Goal: Task Accomplishment & Management: Manage account settings

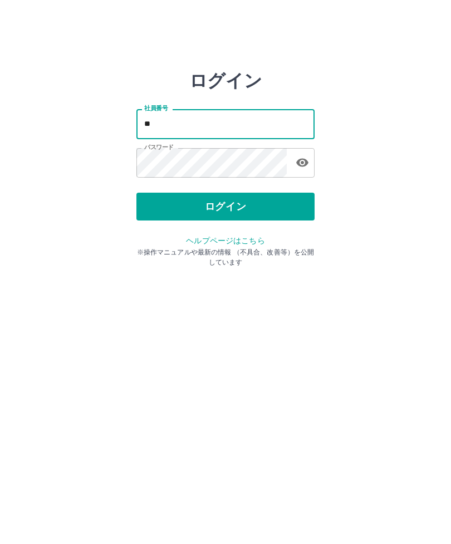
type input "*"
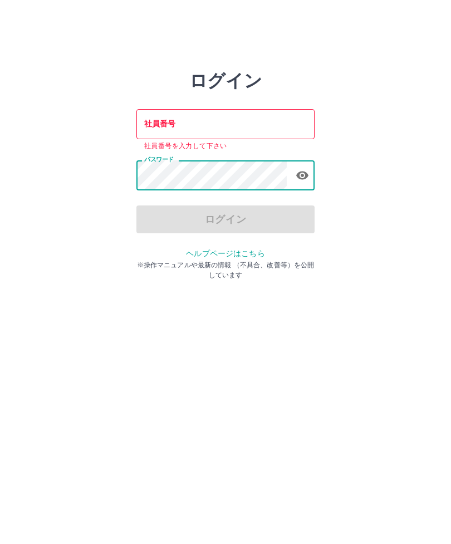
click at [304, 181] on icon "button" at bounding box center [301, 175] width 13 height 13
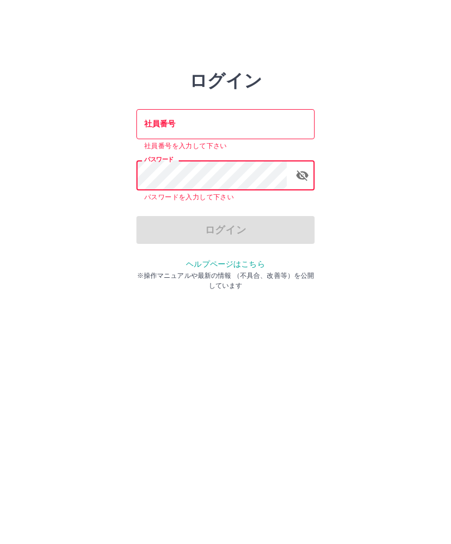
click at [166, 131] on input "社員番号" at bounding box center [225, 123] width 178 height 29
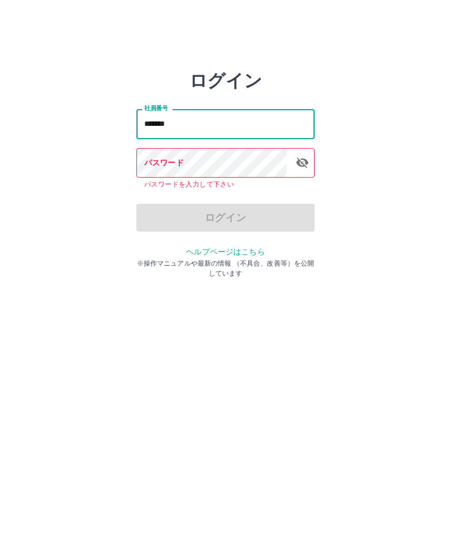
click at [174, 166] on div "パスワード パスワード パスワードを入力して下さい" at bounding box center [225, 169] width 178 height 42
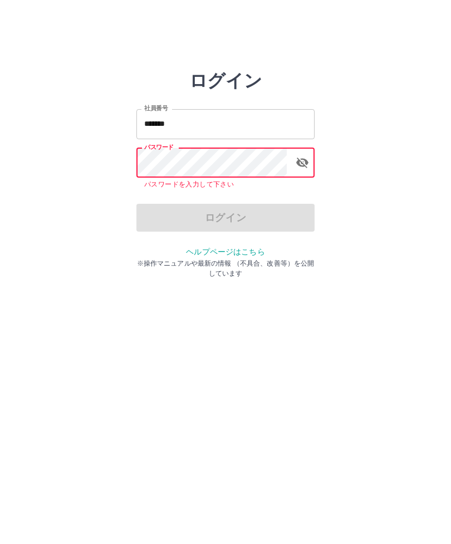
click at [193, 128] on input "*******" at bounding box center [225, 123] width 178 height 29
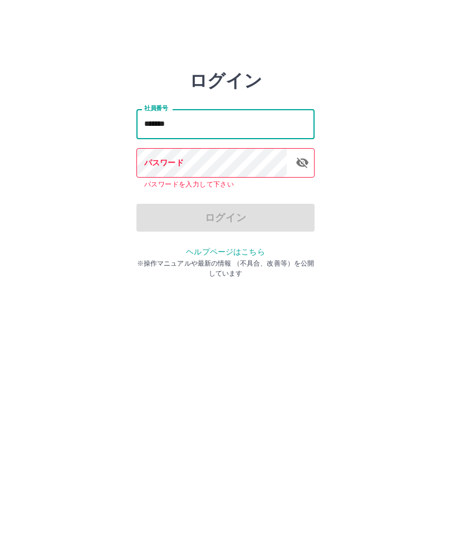
type input "*******"
click at [161, 167] on div "パスワード パスワード パスワードを入力して下さい" at bounding box center [225, 169] width 178 height 42
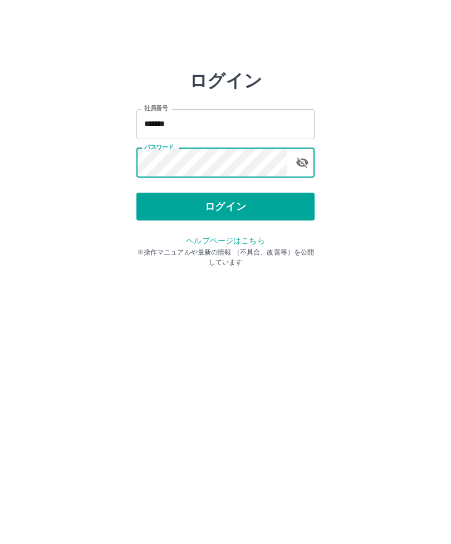
click at [245, 215] on button "ログイン" at bounding box center [225, 207] width 178 height 28
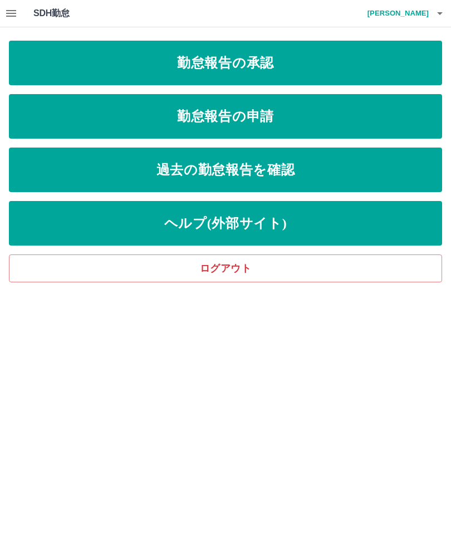
click at [302, 117] on link "勤怠報告の申請" at bounding box center [225, 116] width 433 height 45
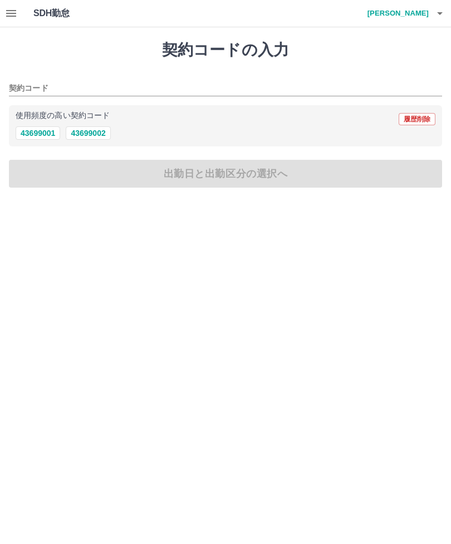
click at [96, 135] on button "43699002" at bounding box center [88, 132] width 45 height 13
type input "********"
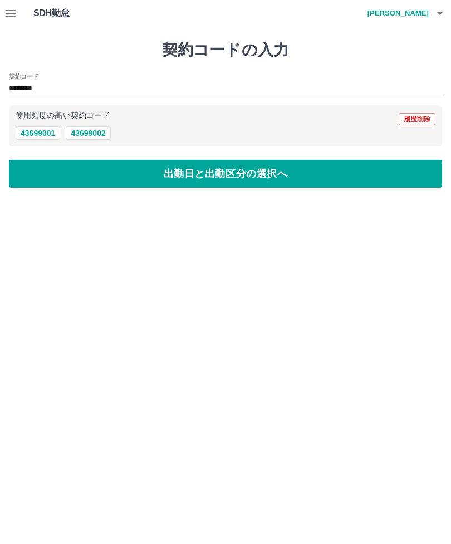
click at [261, 176] on button "出勤日と出勤区分の選択へ" at bounding box center [225, 174] width 433 height 28
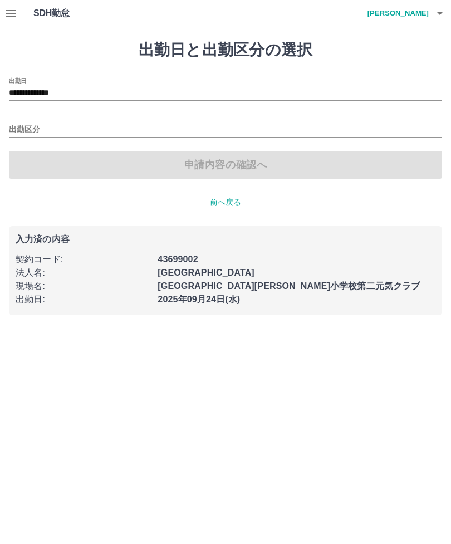
click at [33, 125] on input "出勤区分" at bounding box center [225, 130] width 433 height 14
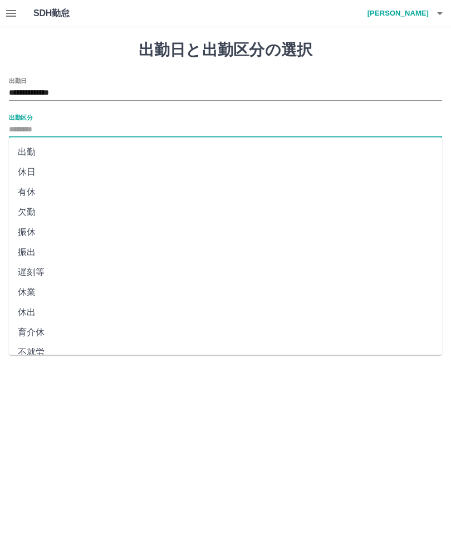
click at [33, 153] on li "出勤" at bounding box center [225, 152] width 433 height 20
type input "**"
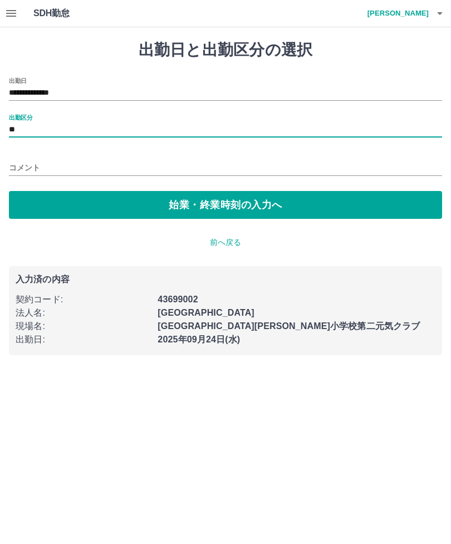
click at [265, 207] on button "始業・終業時刻の入力へ" at bounding box center [225, 205] width 433 height 28
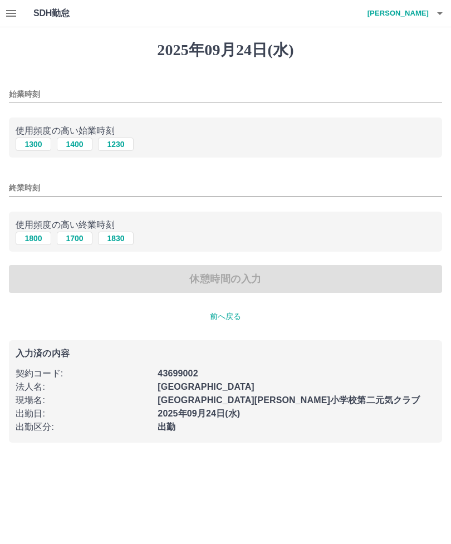
click at [36, 147] on button "1300" at bounding box center [34, 143] width 36 height 13
type input "****"
click at [121, 234] on button "1830" at bounding box center [116, 237] width 36 height 13
type input "****"
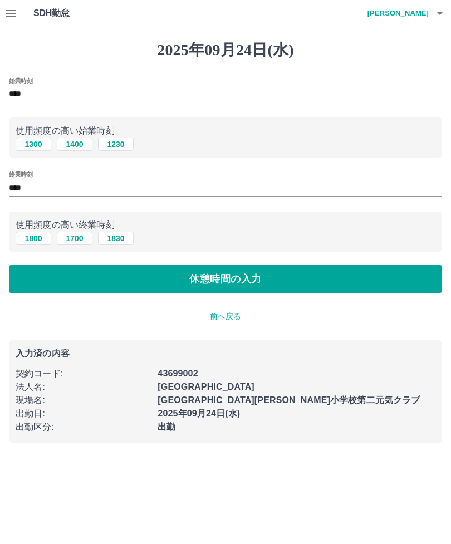
click at [267, 279] on button "休憩時間の入力" at bounding box center [225, 279] width 433 height 28
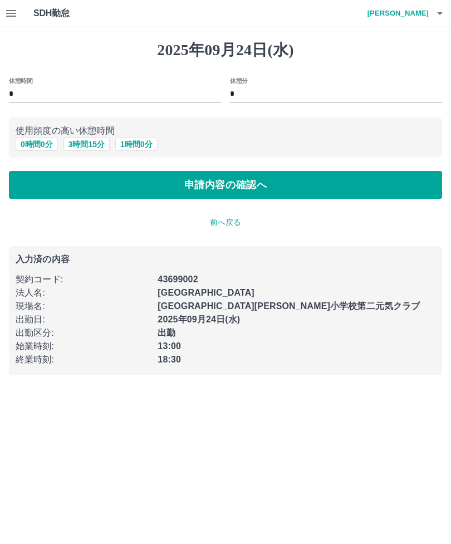
click at [304, 187] on button "申請内容の確認へ" at bounding box center [225, 185] width 433 height 28
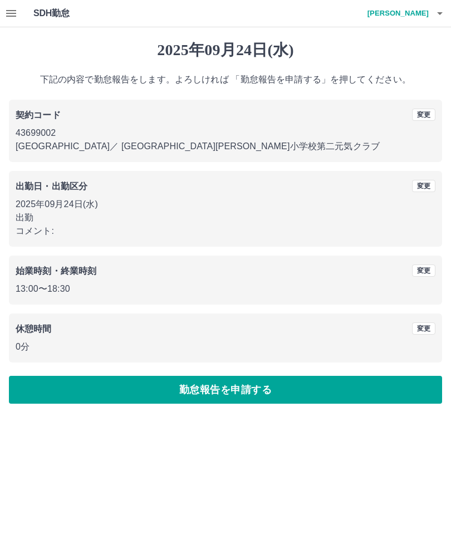
click at [279, 387] on button "勤怠報告を申請する" at bounding box center [225, 390] width 433 height 28
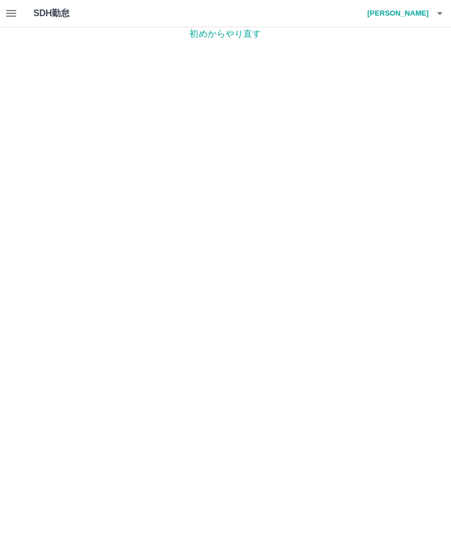
click at [430, 19] on button "button" at bounding box center [439, 13] width 22 height 27
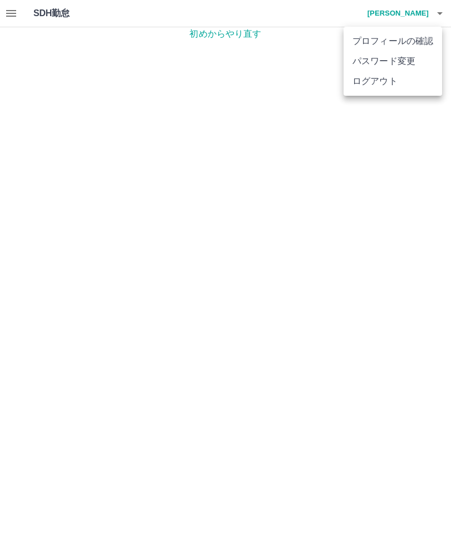
click at [414, 41] on li "プロフィールの確認" at bounding box center [392, 41] width 98 height 20
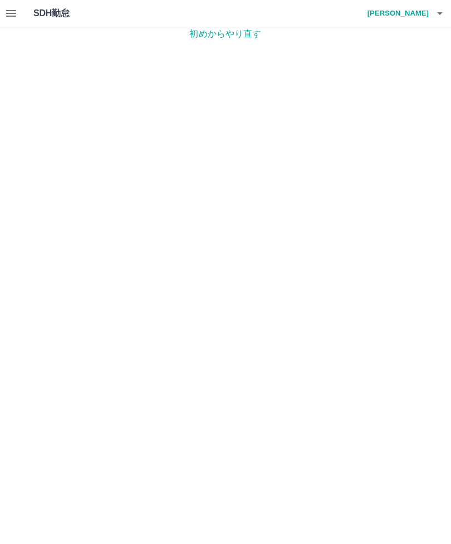
click at [17, 13] on icon "button" at bounding box center [10, 13] width 13 height 13
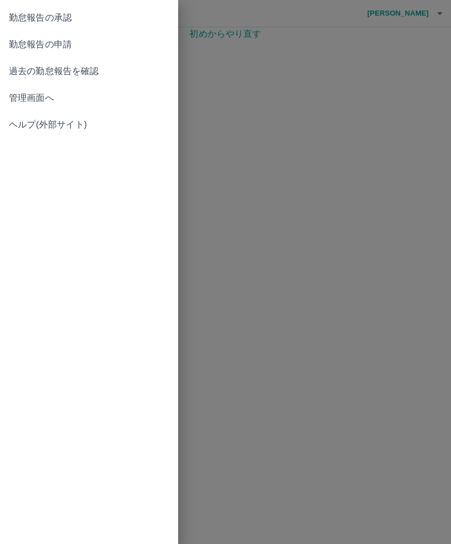
click at [62, 17] on span "勤怠報告の承認" at bounding box center [89, 17] width 160 height 13
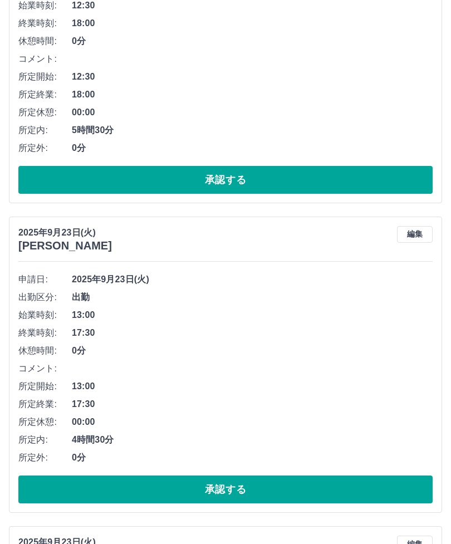
scroll to position [1292, 0]
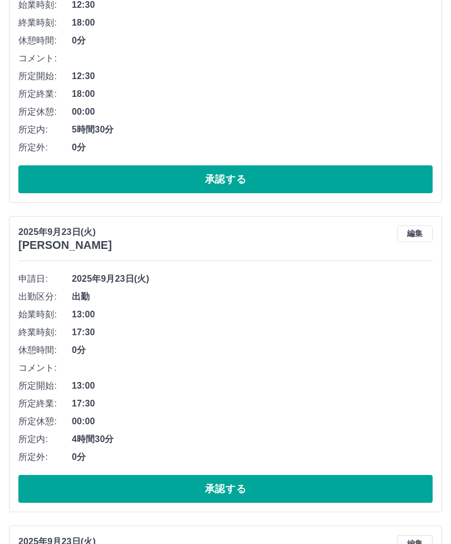
click at [270, 491] on button "承認する" at bounding box center [225, 489] width 414 height 28
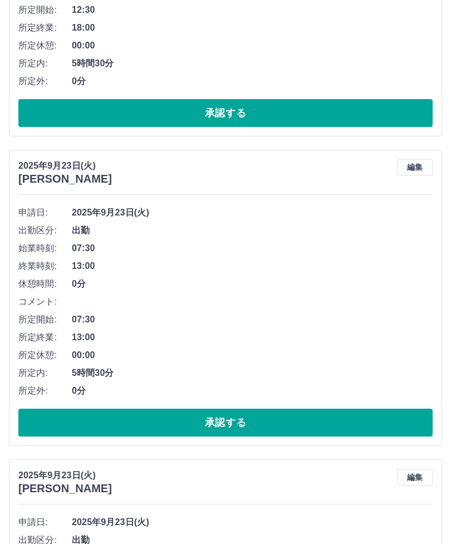
scroll to position [1359, 0]
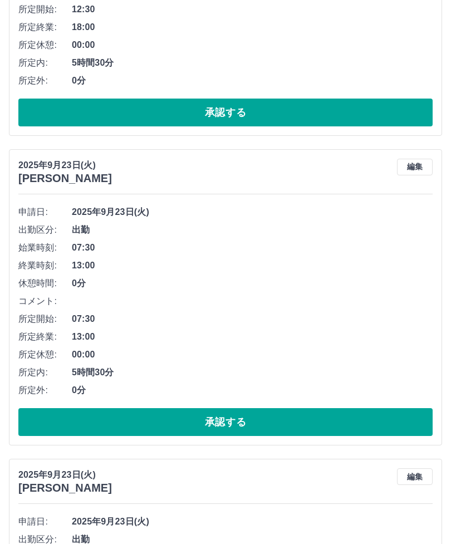
click at [280, 420] on button "承認する" at bounding box center [225, 422] width 414 height 28
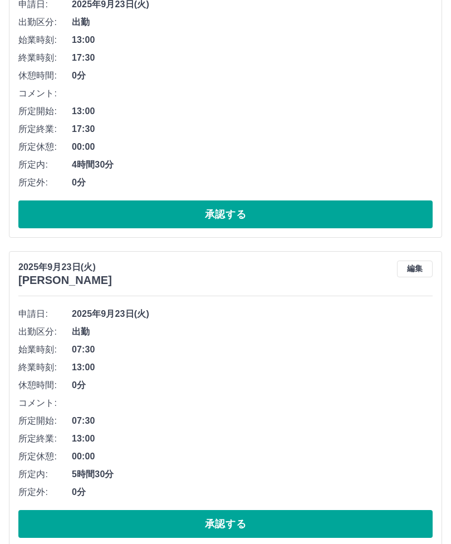
scroll to position [2186, 0]
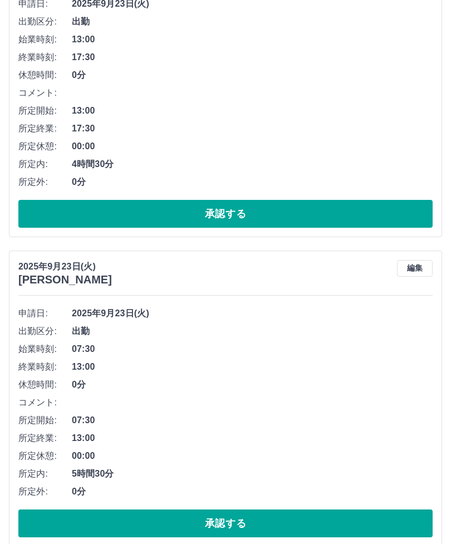
click at [245, 524] on button "承認する" at bounding box center [225, 524] width 414 height 28
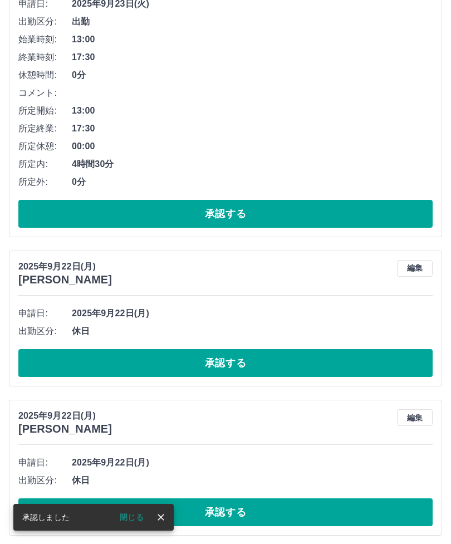
click at [263, 507] on button "承認する" at bounding box center [225, 512] width 414 height 28
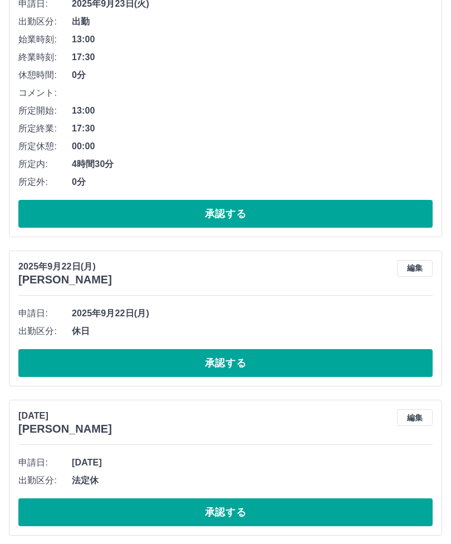
click at [238, 359] on button "承認する" at bounding box center [225, 363] width 414 height 28
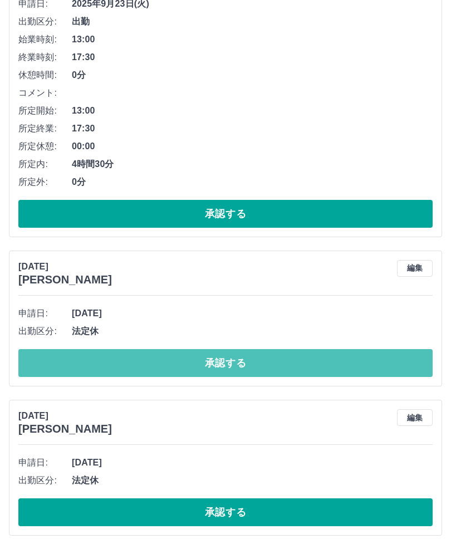
click at [253, 361] on button "承認する" at bounding box center [225, 363] width 414 height 28
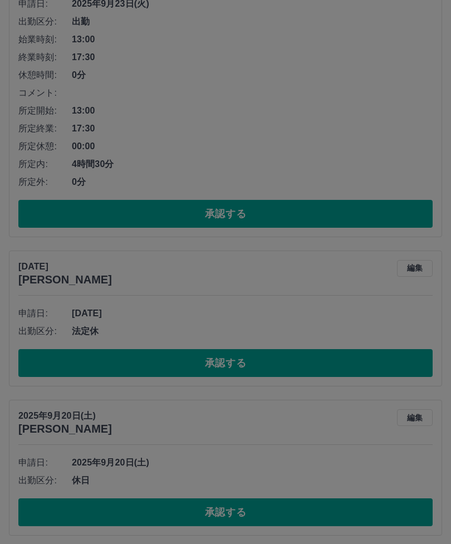
scroll to position [2152, 0]
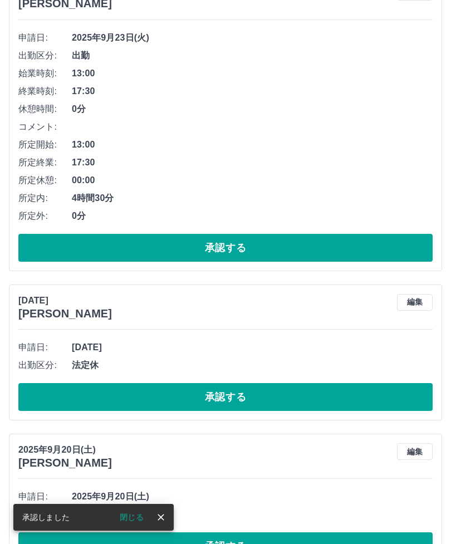
click at [247, 395] on button "承認する" at bounding box center [225, 397] width 414 height 28
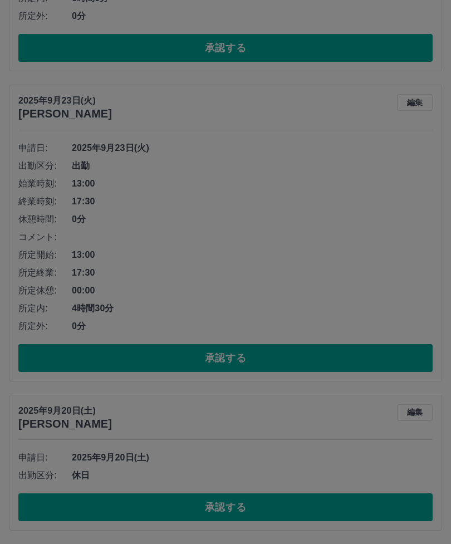
scroll to position [2003, 0]
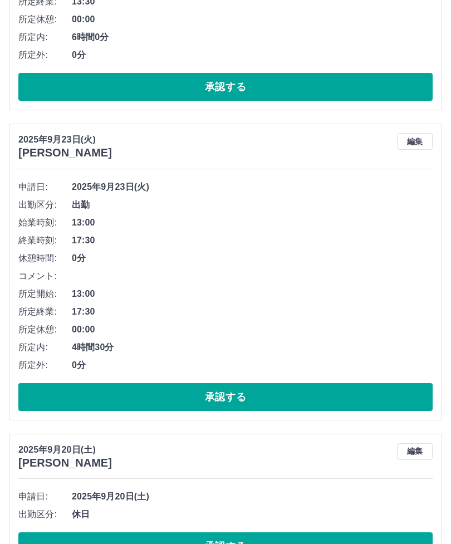
click at [329, 542] on button "承認する" at bounding box center [225, 546] width 414 height 28
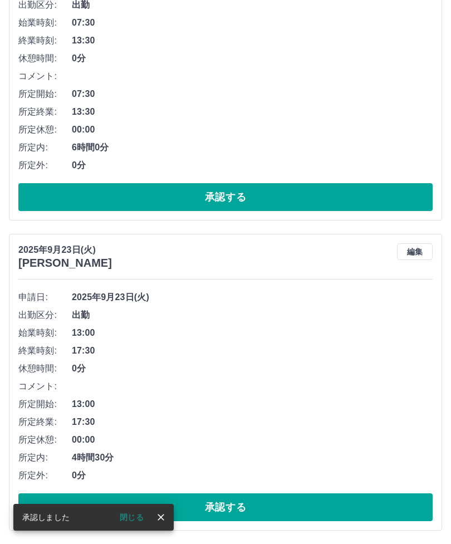
scroll to position [1854, 0]
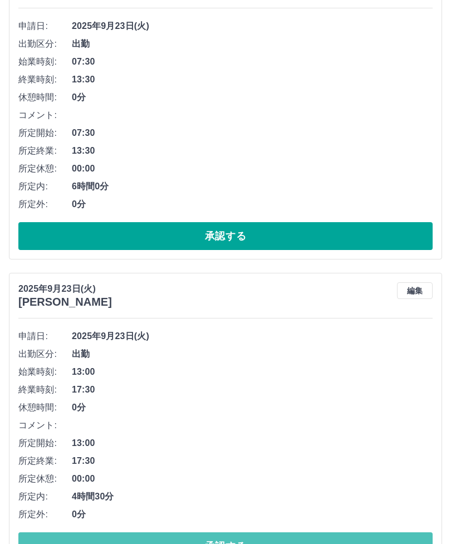
click at [239, 543] on button "承認する" at bounding box center [225, 546] width 414 height 28
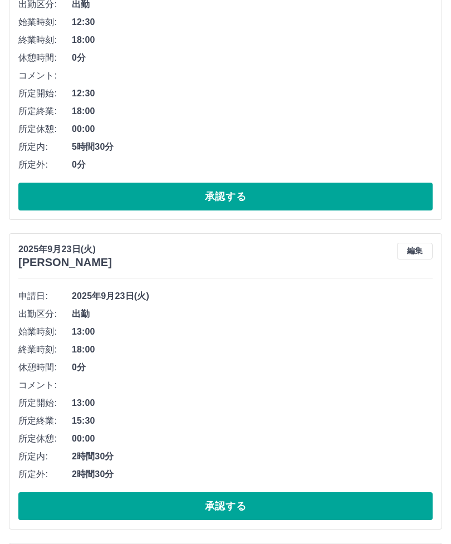
scroll to position [1274, 0]
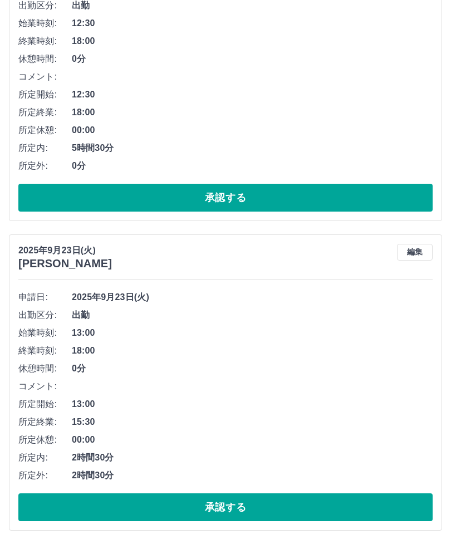
click at [418, 253] on button "編集" at bounding box center [415, 252] width 36 height 17
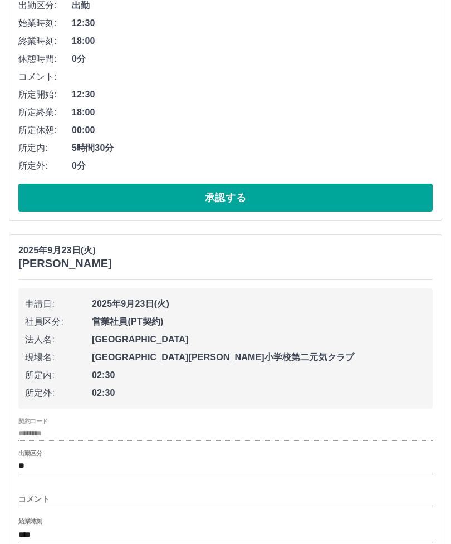
click at [46, 530] on input "****" at bounding box center [225, 534] width 414 height 16
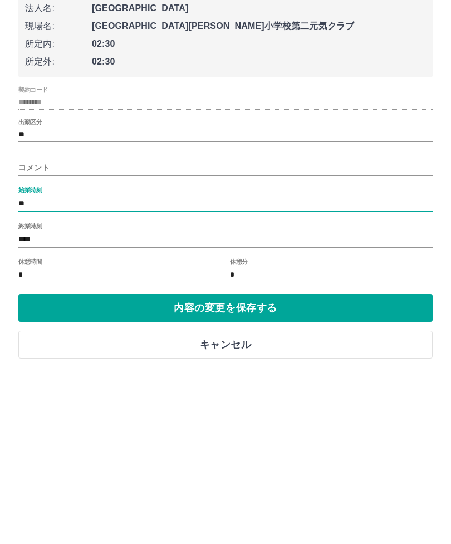
type input "*"
type input "****"
click at [38, 410] on input "****" at bounding box center [225, 418] width 414 height 16
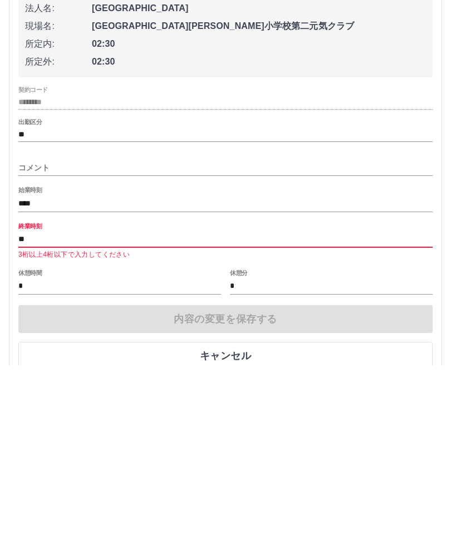
type input "*"
type input "****"
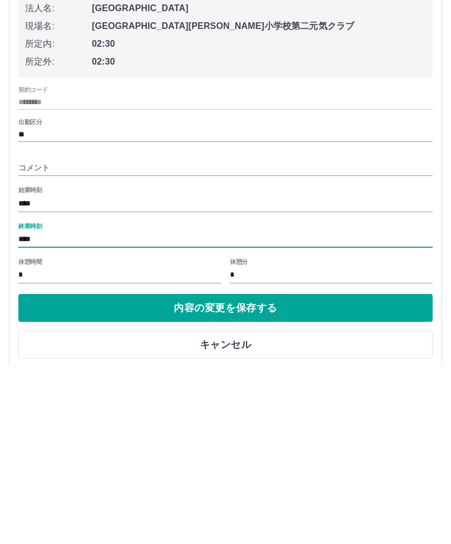
click at [275, 472] on button "内容の変更を保存する" at bounding box center [225, 486] width 414 height 28
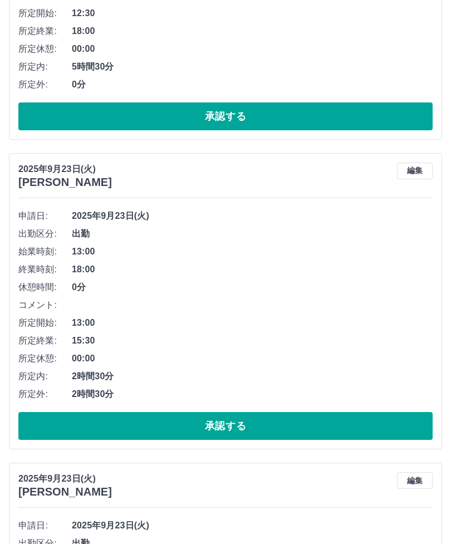
scroll to position [1352, 0]
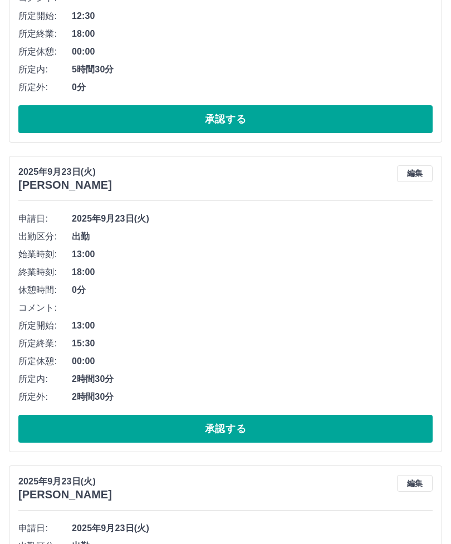
click at [416, 172] on button "編集" at bounding box center [415, 173] width 36 height 17
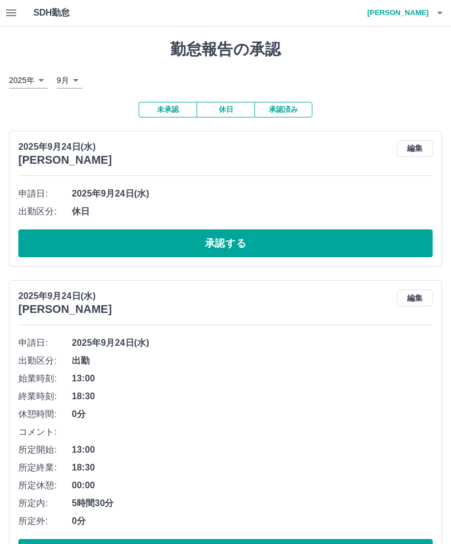
scroll to position [0, 0]
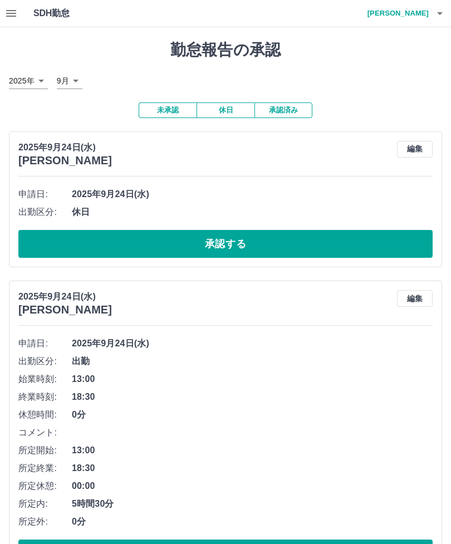
click at [294, 114] on button "承認済み" at bounding box center [283, 110] width 58 height 16
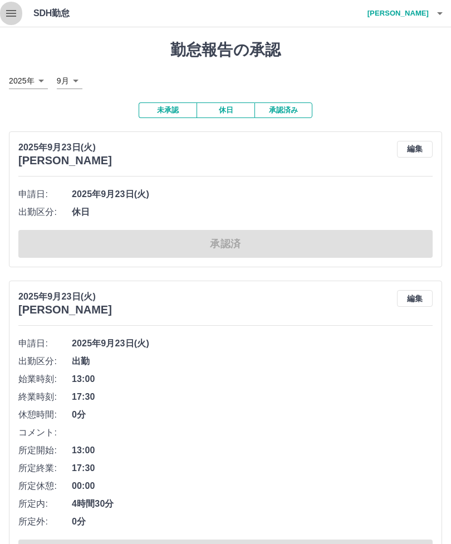
click at [10, 13] on icon "button" at bounding box center [11, 13] width 10 height 7
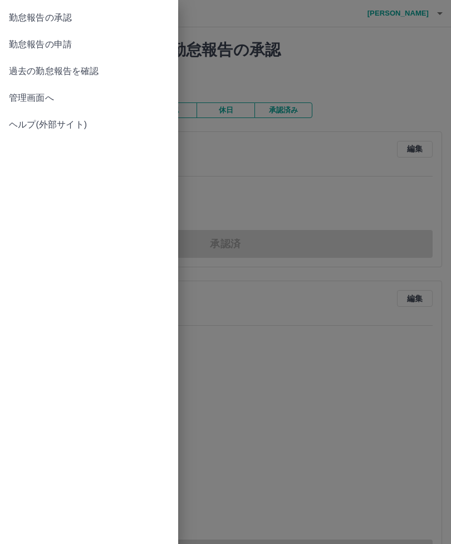
click at [37, 99] on span "管理画面へ" at bounding box center [89, 97] width 160 height 13
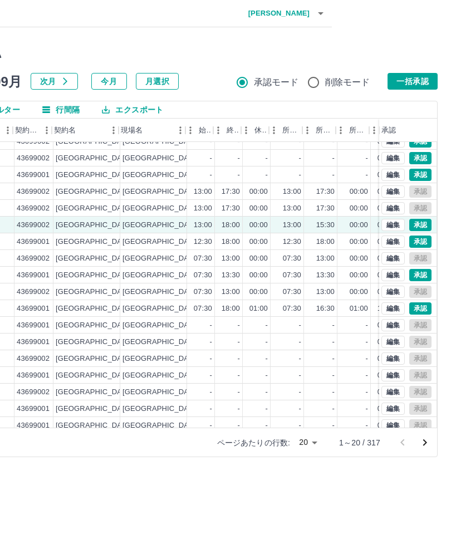
scroll to position [24, 212]
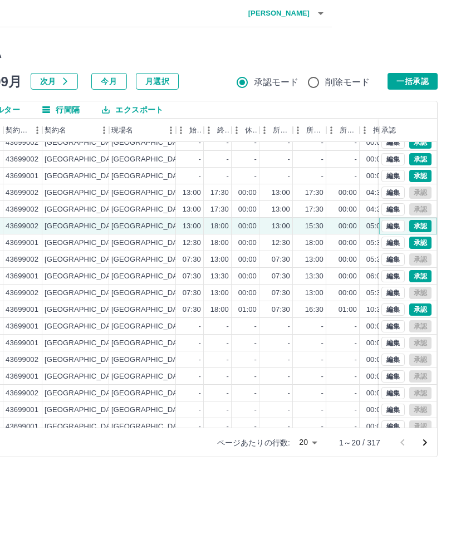
click at [395, 230] on button "編集" at bounding box center [392, 226] width 23 height 12
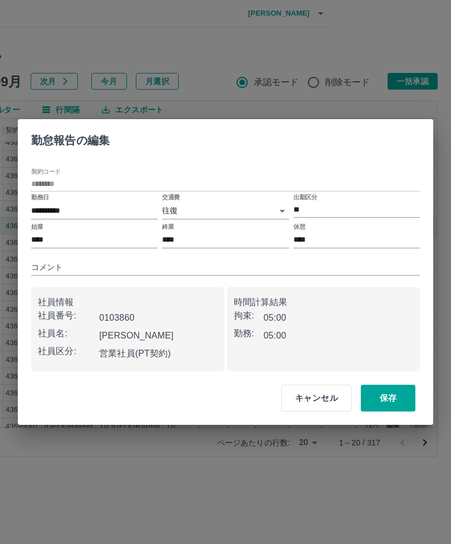
click at [318, 398] on button "キャンセル" at bounding box center [316, 398] width 71 height 27
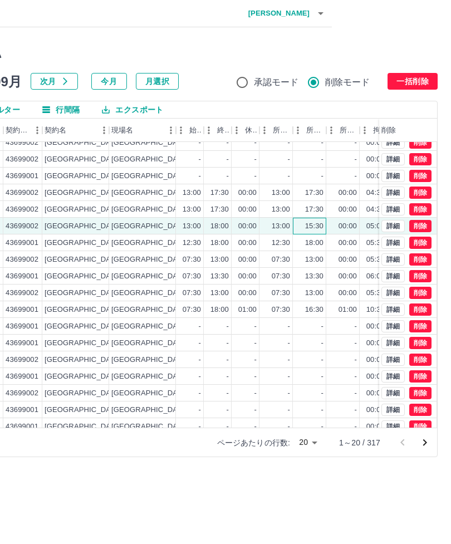
click at [295, 229] on div "15:30" at bounding box center [309, 226] width 33 height 17
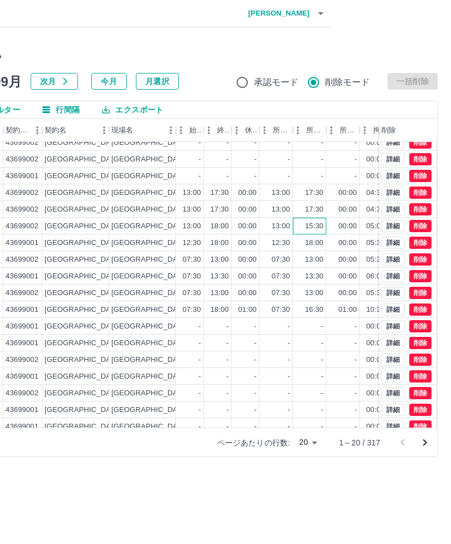
click at [322, 226] on div "15:30" at bounding box center [314, 226] width 18 height 11
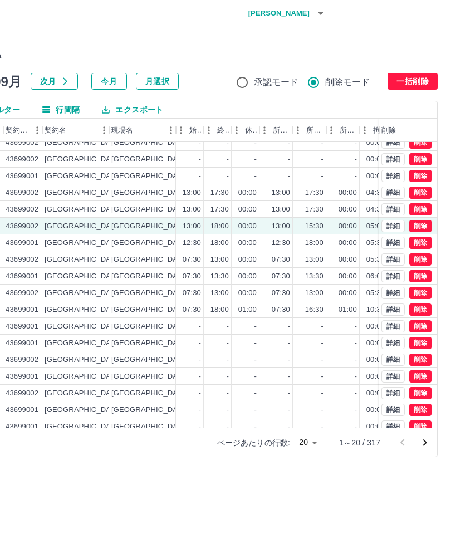
click at [322, 226] on div "15:30" at bounding box center [314, 226] width 18 height 11
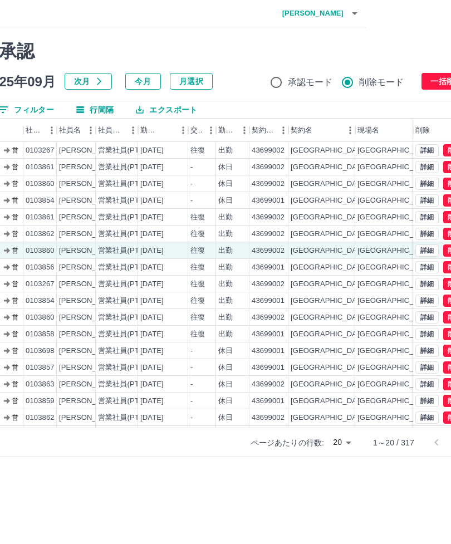
scroll to position [0, 119]
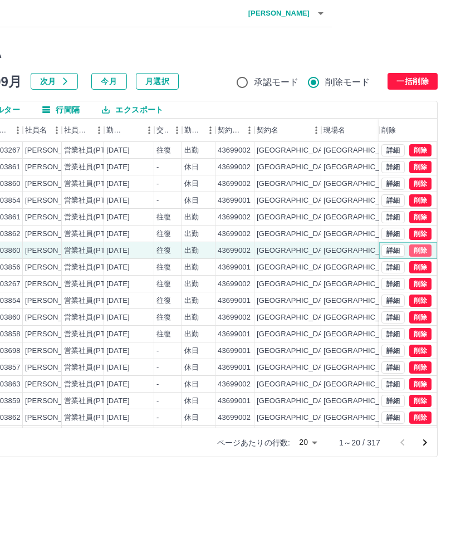
click at [426, 251] on button "削除" at bounding box center [420, 250] width 22 height 12
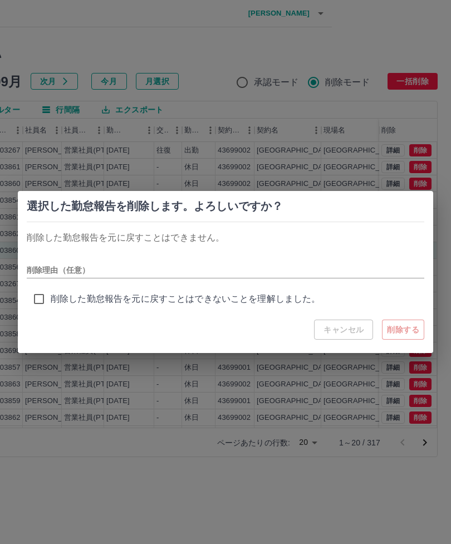
click at [86, 270] on input "削除理由（任意）" at bounding box center [225, 270] width 397 height 16
click at [76, 269] on input "削除理由（任意）" at bounding box center [225, 270] width 397 height 16
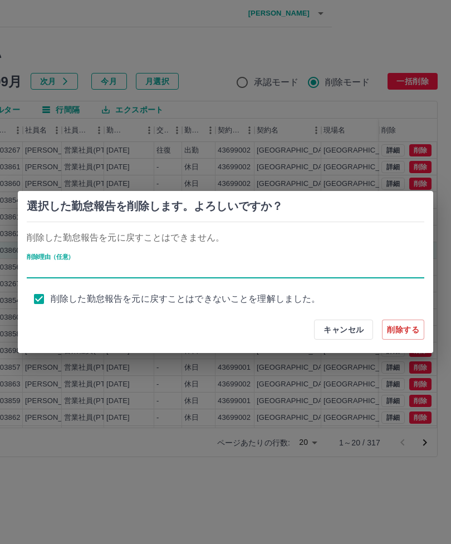
click at [355, 333] on button "キャンセル" at bounding box center [343, 329] width 59 height 20
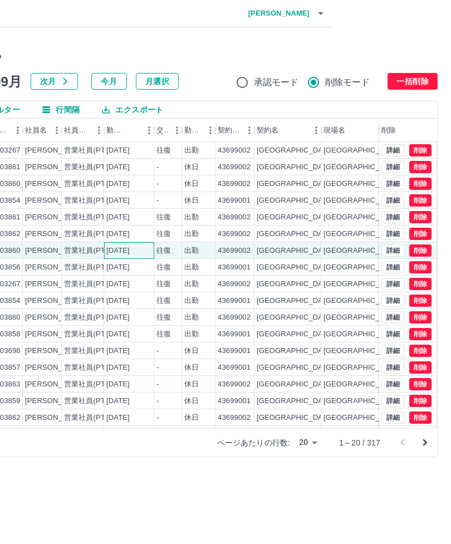
click at [128, 252] on div "[DATE]" at bounding box center [117, 250] width 23 height 11
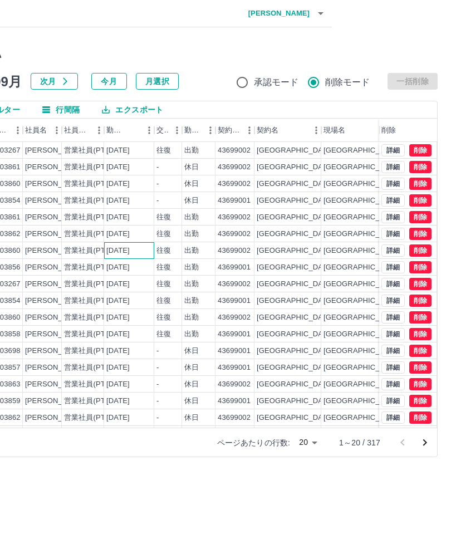
click at [130, 249] on div "[DATE]" at bounding box center [117, 250] width 23 height 11
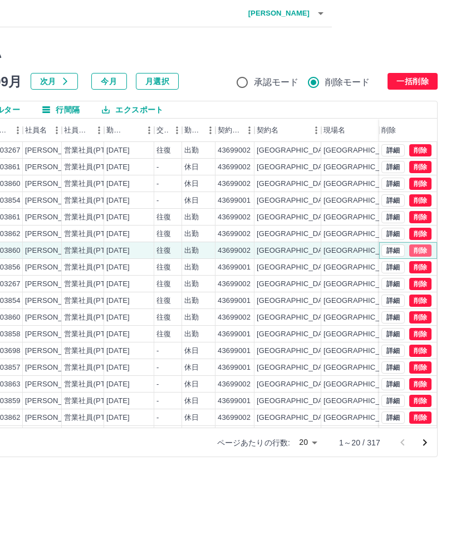
click at [425, 251] on button "削除" at bounding box center [420, 250] width 22 height 12
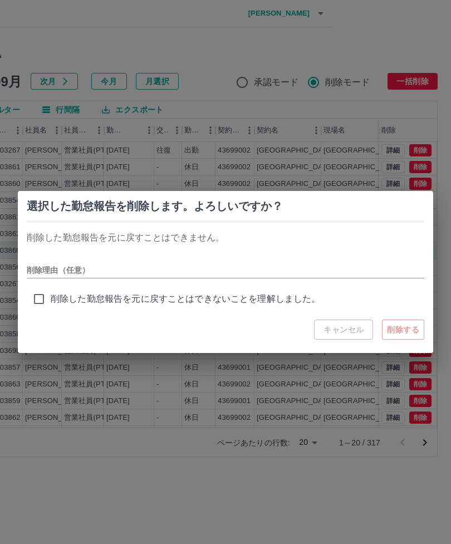
click at [346, 495] on div "選択した勤怠報告を削除します。よろしいですか？ 削除した勤怠報告を元に戻すことはできません。 削除理由（任意） 削除した勤怠報告を元に戻すことはできないことを…" at bounding box center [225, 272] width 451 height 544
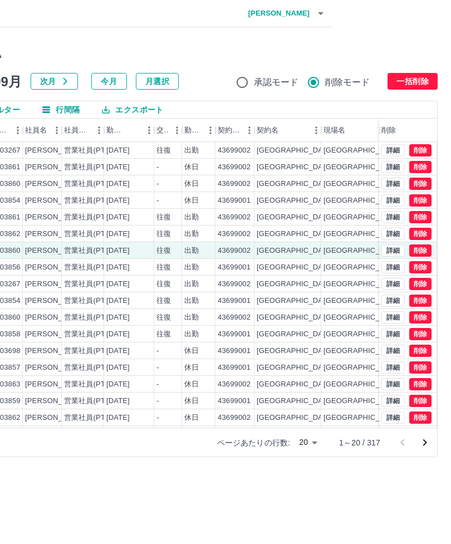
click at [421, 81] on button "一括削除" at bounding box center [412, 81] width 50 height 17
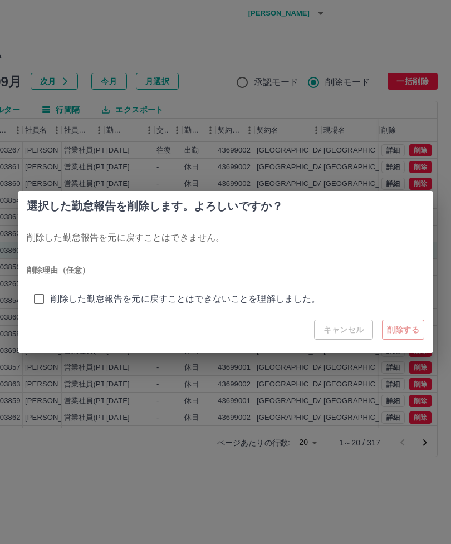
click at [347, 327] on div "キャンセル 削除する" at bounding box center [369, 329] width 110 height 20
click at [341, 333] on div "キャンセル 削除する" at bounding box center [369, 329] width 110 height 20
click at [337, 331] on button "キャンセル" at bounding box center [343, 329] width 59 height 20
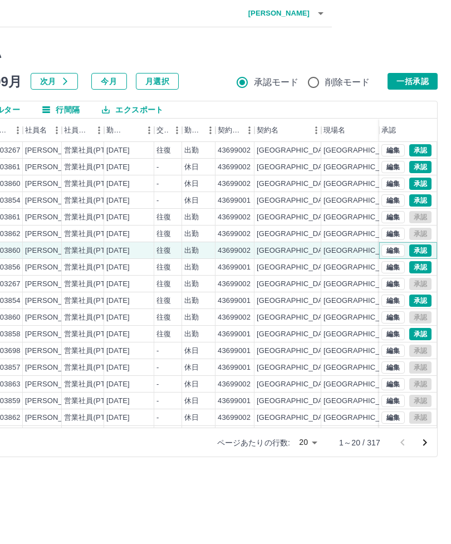
click at [428, 253] on button "承認" at bounding box center [420, 250] width 22 height 12
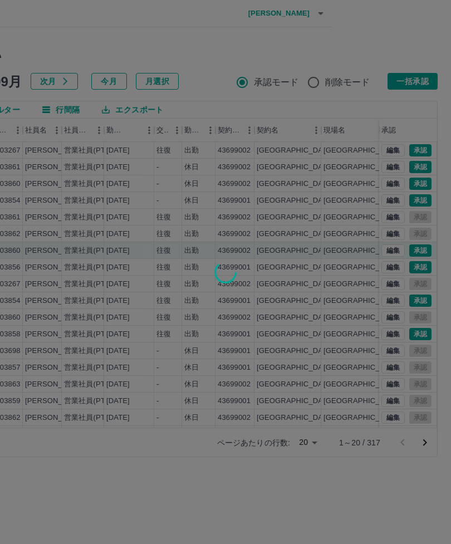
click at [428, 253] on div at bounding box center [225, 272] width 451 height 544
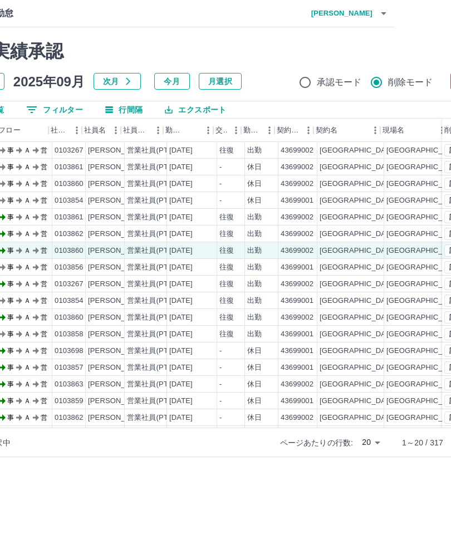
scroll to position [0, 4]
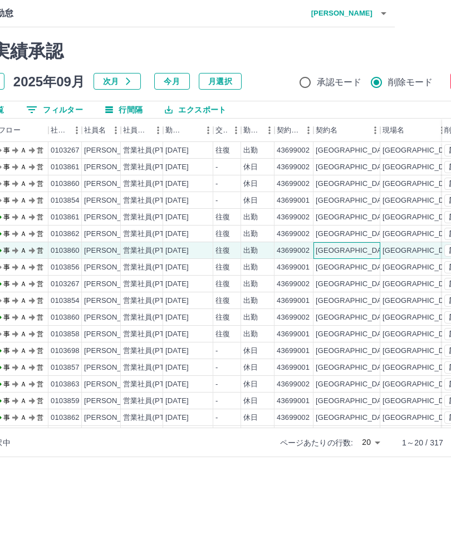
click at [323, 249] on div "[GEOGRAPHIC_DATA]" at bounding box center [354, 250] width 77 height 11
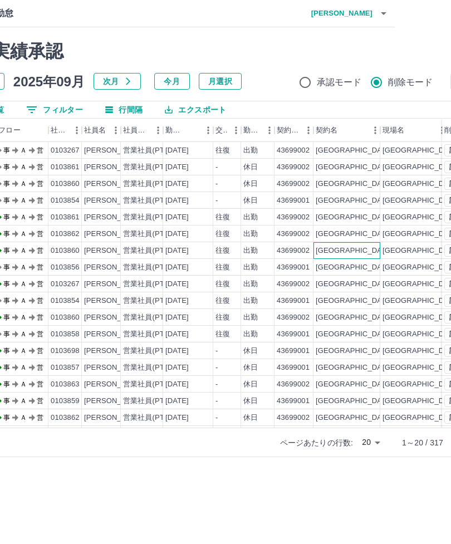
click at [355, 247] on div "[GEOGRAPHIC_DATA]" at bounding box center [346, 250] width 67 height 17
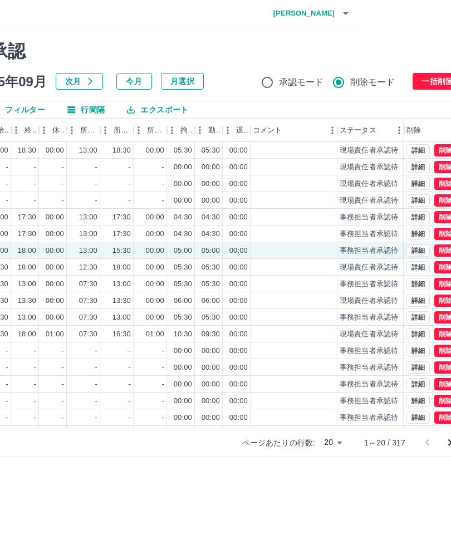
scroll to position [0, 119]
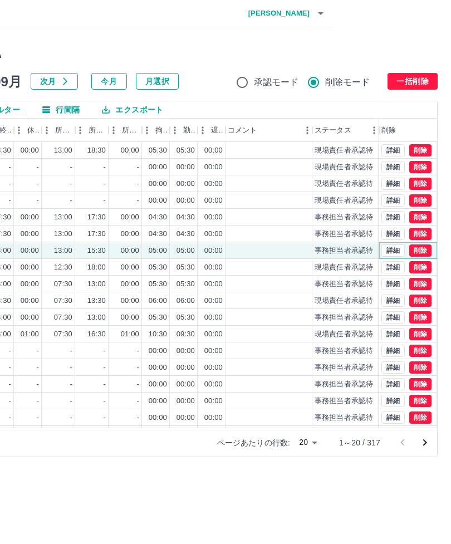
click at [427, 249] on button "削除" at bounding box center [420, 250] width 22 height 12
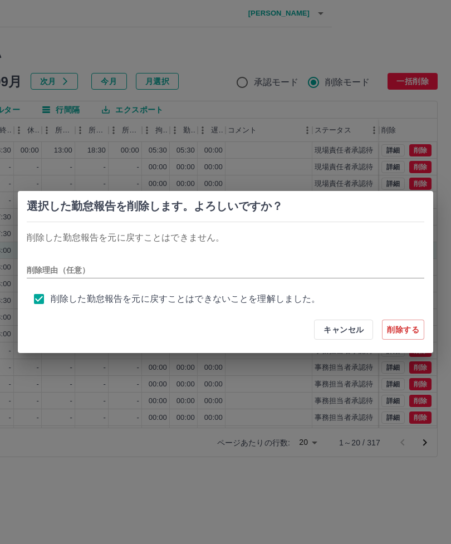
click at [351, 331] on button "キャンセル" at bounding box center [343, 329] width 59 height 20
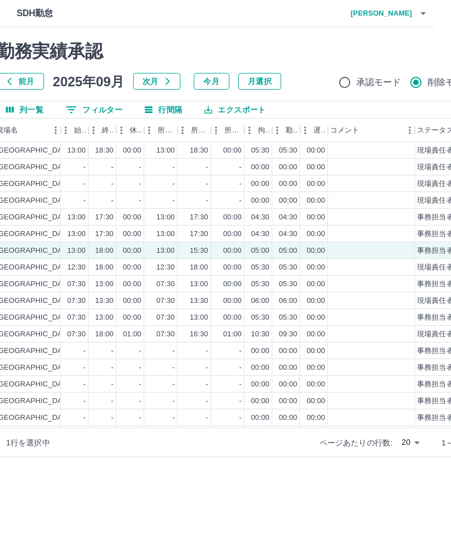
scroll to position [0, 0]
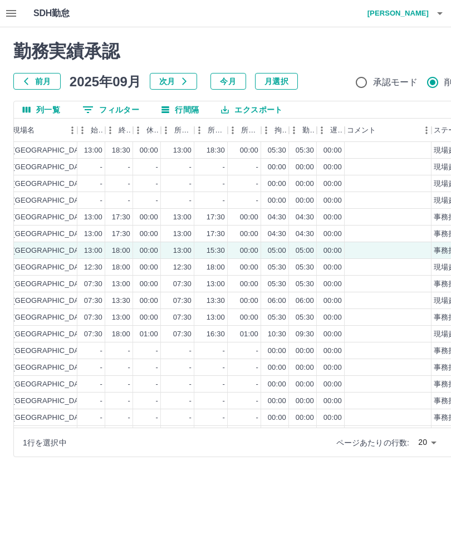
click at [20, 17] on button "button" at bounding box center [11, 13] width 22 height 27
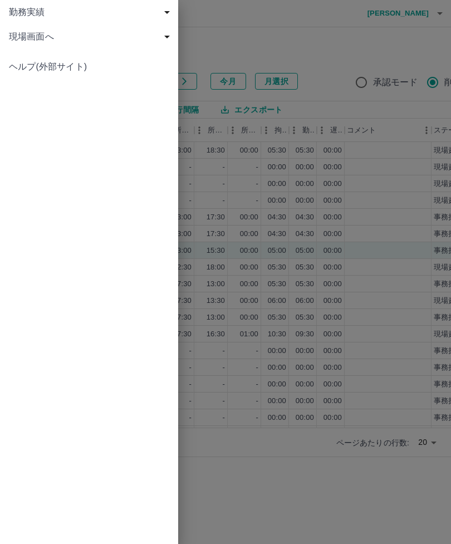
click at [55, 9] on span "勤務実績" at bounding box center [91, 12] width 165 height 13
click at [52, 90] on span "現場画面へ" at bounding box center [91, 85] width 165 height 13
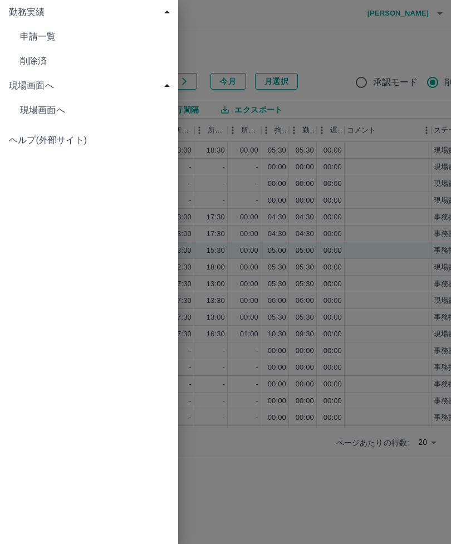
click at [53, 116] on span "現場画面へ" at bounding box center [94, 110] width 149 height 13
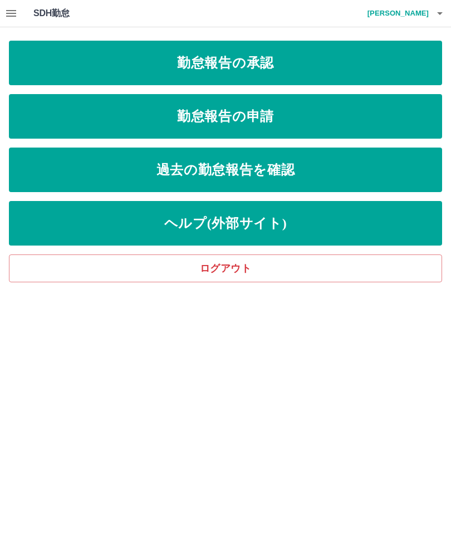
click at [262, 112] on link "勤怠報告の申請" at bounding box center [225, 116] width 433 height 45
click at [262, 72] on link "勤怠報告の承認" at bounding box center [225, 63] width 433 height 45
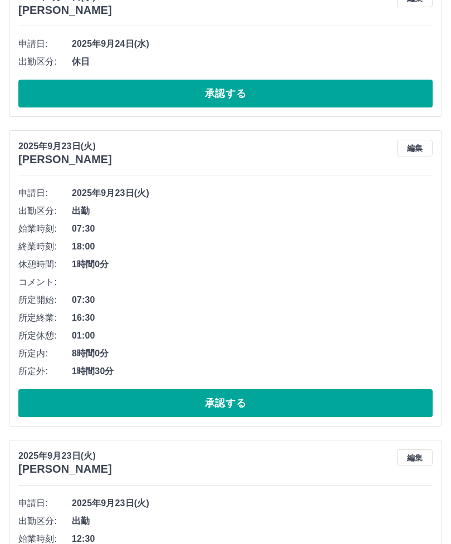
scroll to position [758, 0]
click at [258, 401] on button "承認する" at bounding box center [225, 403] width 414 height 28
click at [400, 500] on span "2025年9月23日(火)" at bounding box center [252, 502] width 361 height 13
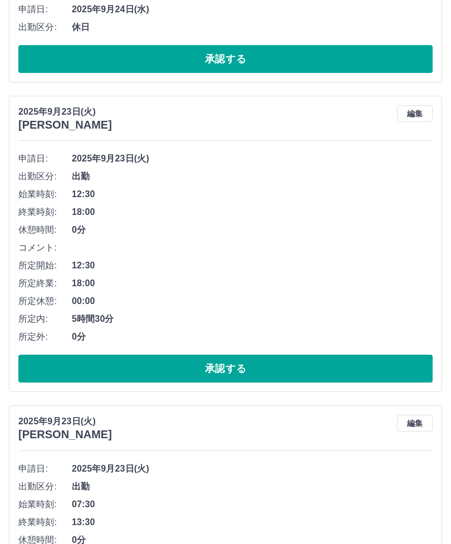
scroll to position [795, 0]
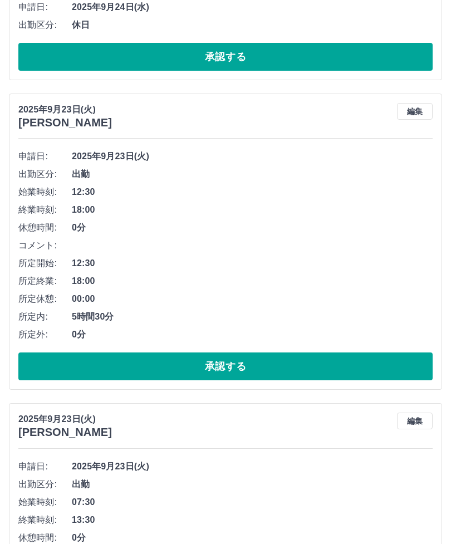
click at [268, 364] on button "承認する" at bounding box center [225, 367] width 414 height 28
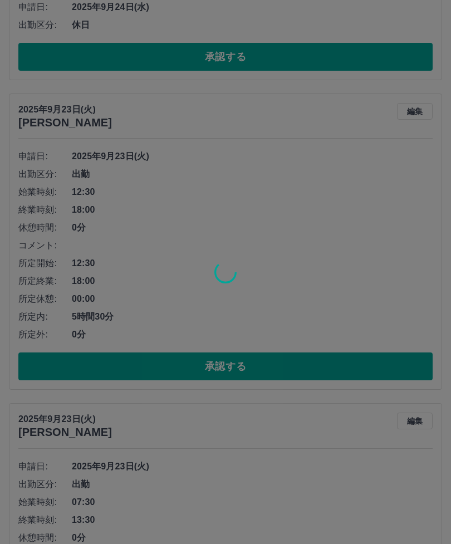
scroll to position [617, 0]
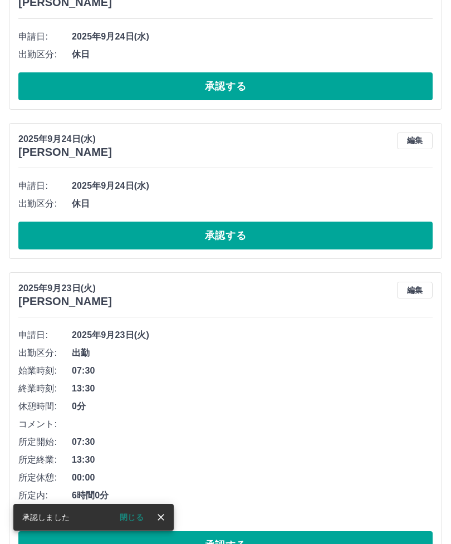
click at [252, 543] on button "承認する" at bounding box center [225, 545] width 414 height 28
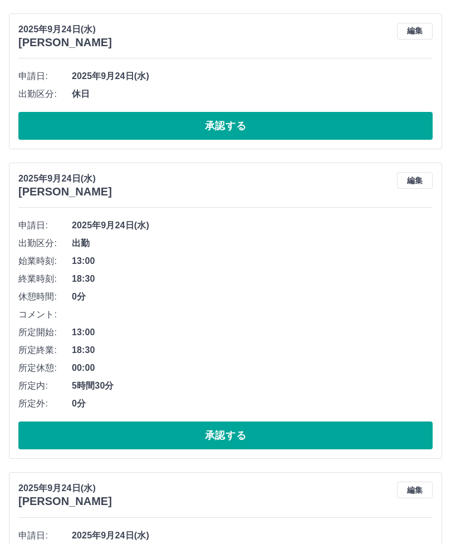
scroll to position [0, 0]
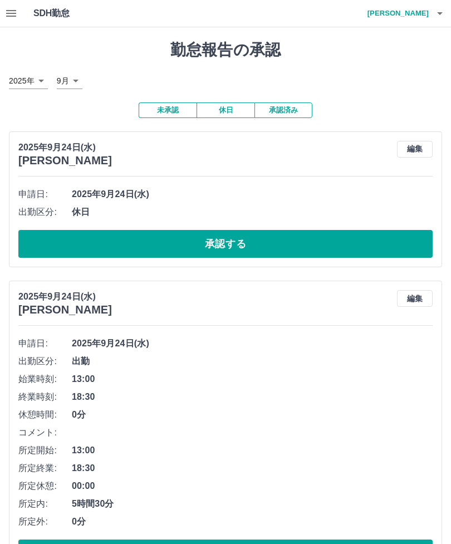
click at [19, 14] on button "button" at bounding box center [11, 13] width 22 height 27
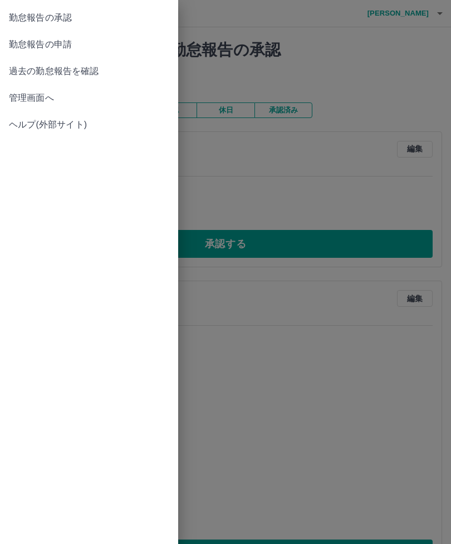
click at [35, 96] on span "管理画面へ" at bounding box center [89, 97] width 160 height 13
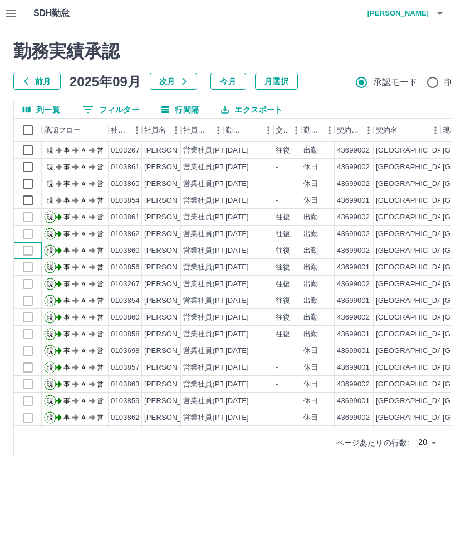
click at [32, 249] on div at bounding box center [28, 250] width 28 height 17
click at [396, 250] on div "[GEOGRAPHIC_DATA]" at bounding box center [414, 250] width 77 height 11
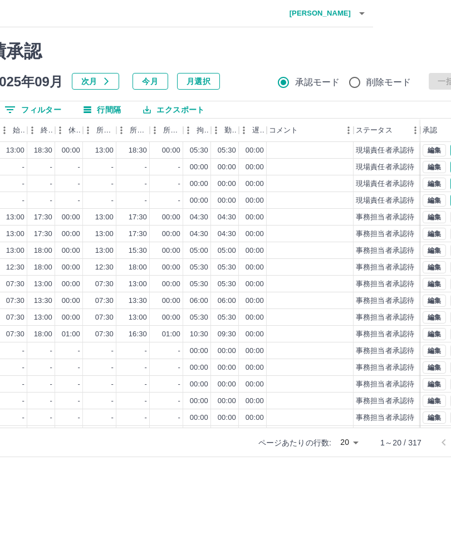
scroll to position [0, 119]
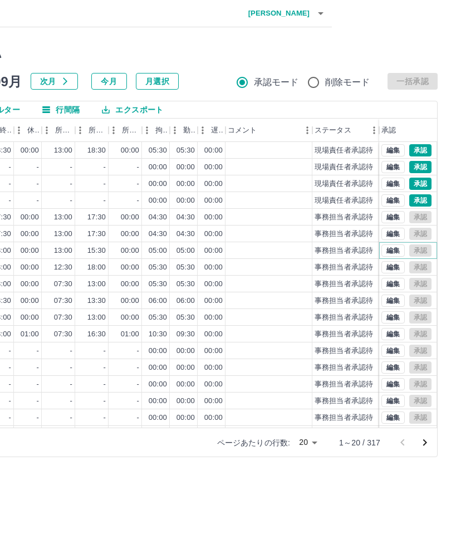
click at [395, 250] on button "編集" at bounding box center [392, 250] width 23 height 12
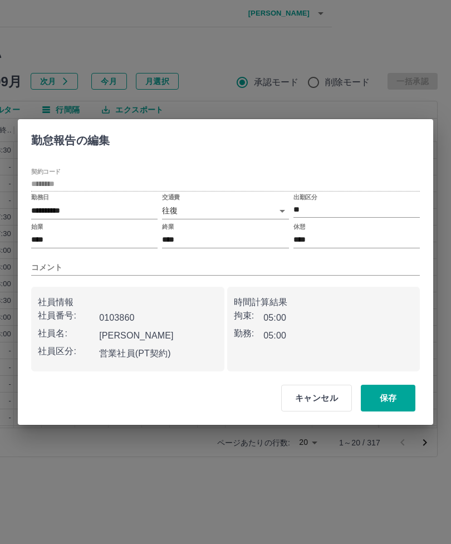
click at [395, 250] on div "コメント" at bounding box center [225, 262] width 388 height 25
click at [317, 85] on div "**********" at bounding box center [225, 272] width 451 height 544
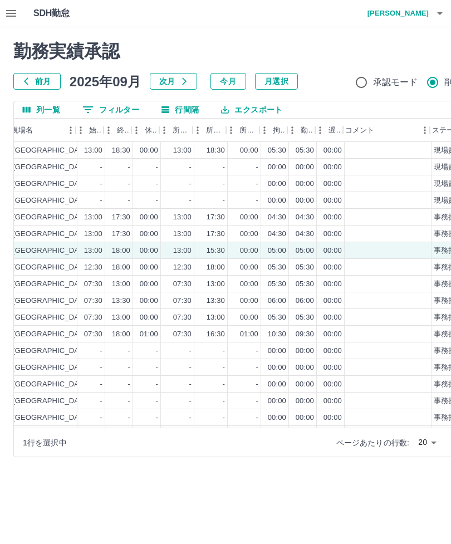
scroll to position [0, 0]
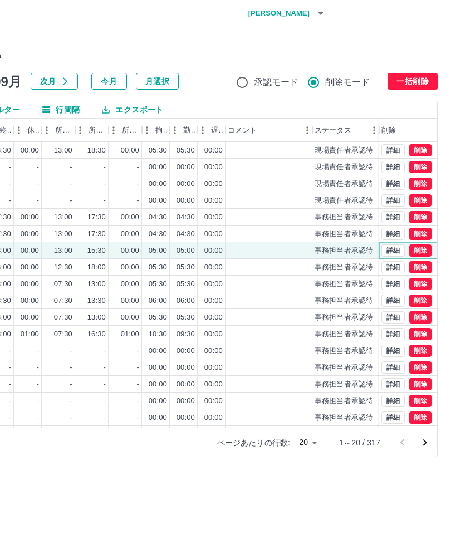
click at [428, 252] on button "削除" at bounding box center [420, 250] width 22 height 12
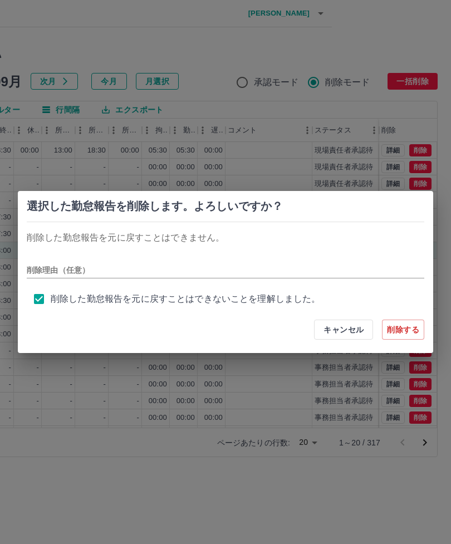
click at [298, 510] on div "選択した勤怠報告を削除します。よろしいですか？ 削除した勤怠報告を元に戻すことはできません。 削除理由（任意） 削除した勤怠報告を元に戻すことはできないことを…" at bounding box center [225, 272] width 451 height 544
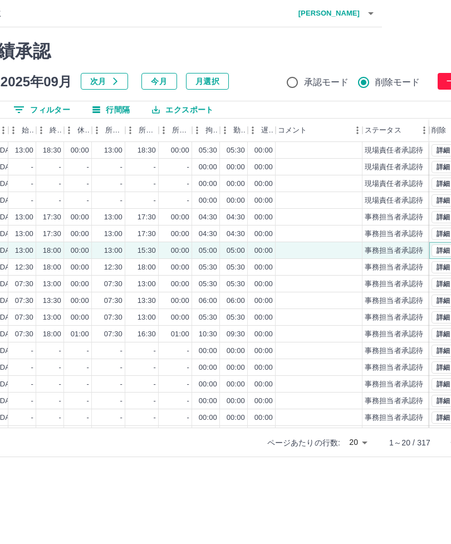
scroll to position [0, 119]
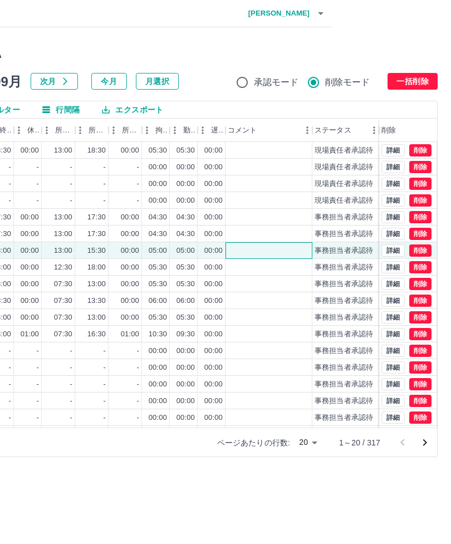
click at [278, 252] on div at bounding box center [268, 250] width 87 height 17
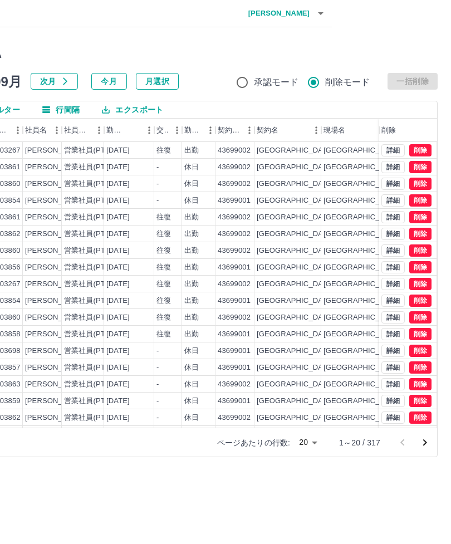
scroll to position [0, 0]
click at [67, 252] on div "営業社員(PT契約)" at bounding box center [93, 250] width 58 height 11
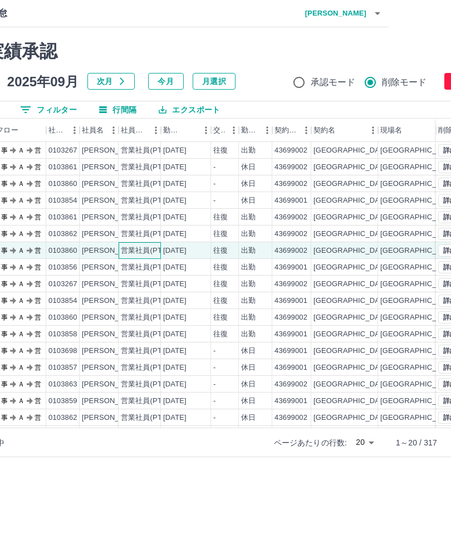
scroll to position [0, 119]
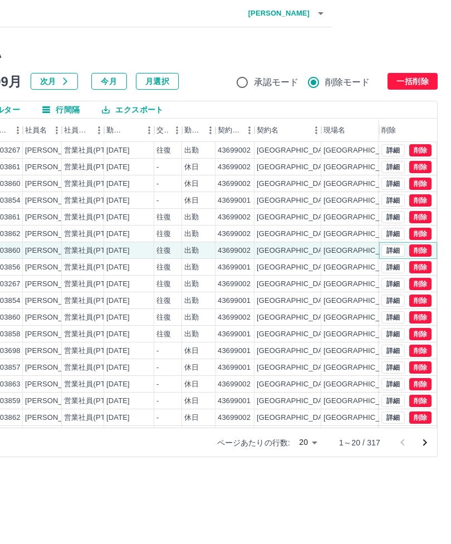
click at [426, 250] on button "削除" at bounding box center [420, 250] width 22 height 12
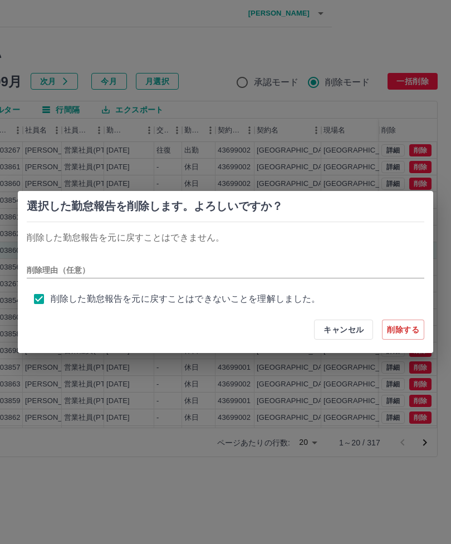
click at [427, 445] on div "選択した勤怠報告を削除します。よろしいですか？ 削除した勤怠報告を元に戻すことはできません。 削除理由（任意） 削除した勤怠報告を元に戻すことはできないことを…" at bounding box center [225, 272] width 451 height 544
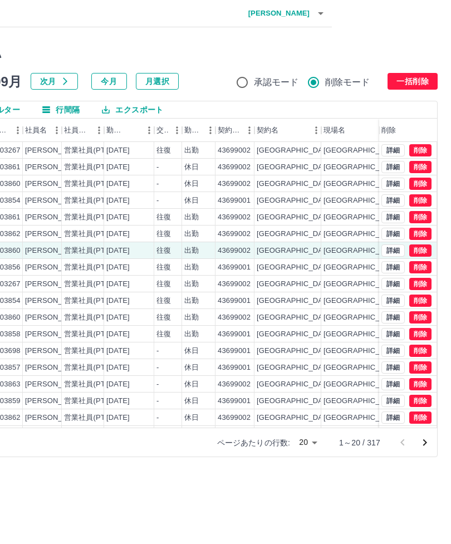
click at [427, 445] on div "選択した勤怠報告を削除します。よろしいですか？ 削除した勤怠報告を元に戻すことはできません。 削除理由（任意） 削除した勤怠報告を元に戻すことはできないことを…" at bounding box center [225, 272] width 451 height 544
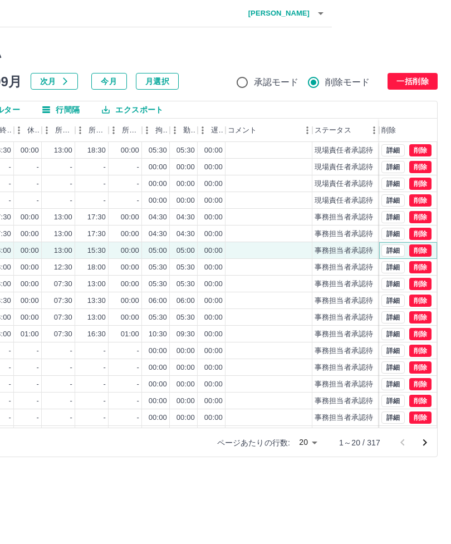
click at [429, 250] on button "削除" at bounding box center [420, 250] width 22 height 12
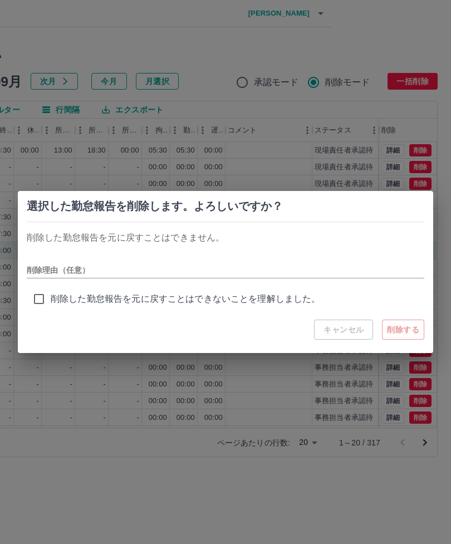
click at [449, 348] on div "選択した勤怠報告を削除します。よろしいですか？ 削除した勤怠報告を元に戻すことはできません。 削除理由（任意） 削除した勤怠報告を元に戻すことはできないことを…" at bounding box center [225, 272] width 451 height 544
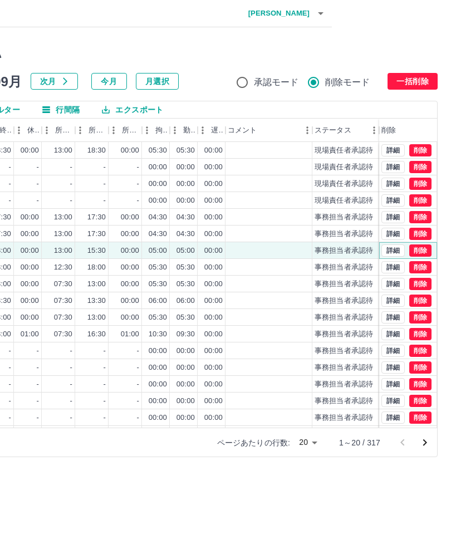
click at [431, 249] on button "削除" at bounding box center [420, 250] width 22 height 12
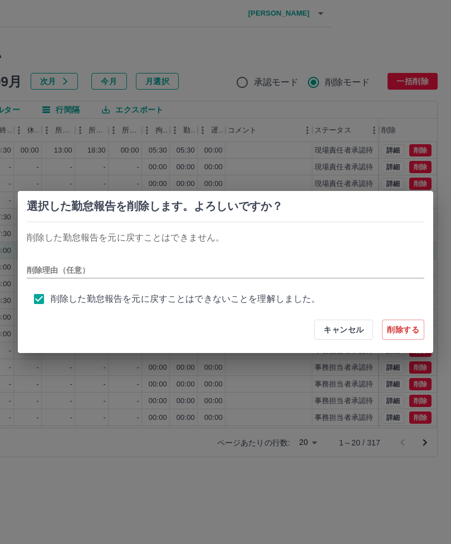
click at [421, 332] on button "削除する" at bounding box center [403, 329] width 42 height 20
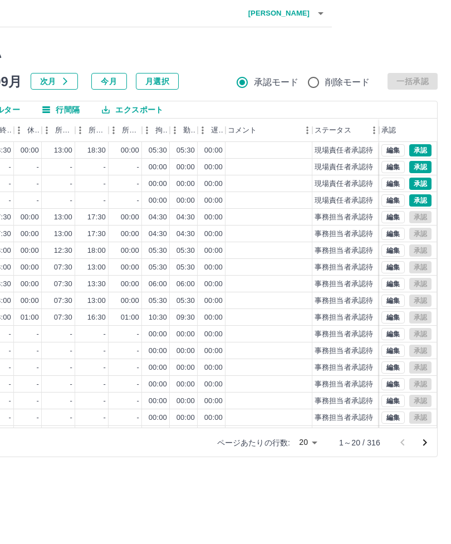
scroll to position [0, 0]
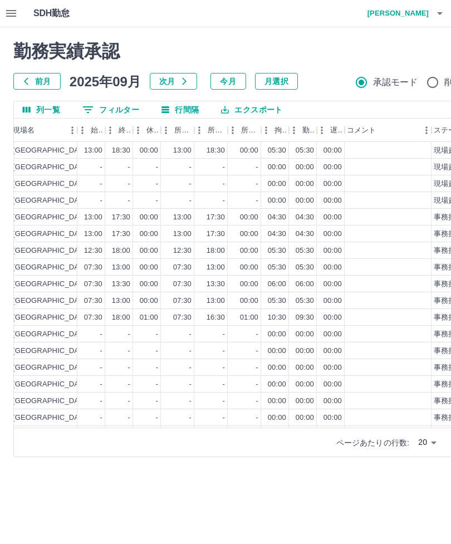
click at [18, 14] on button "button" at bounding box center [11, 13] width 22 height 27
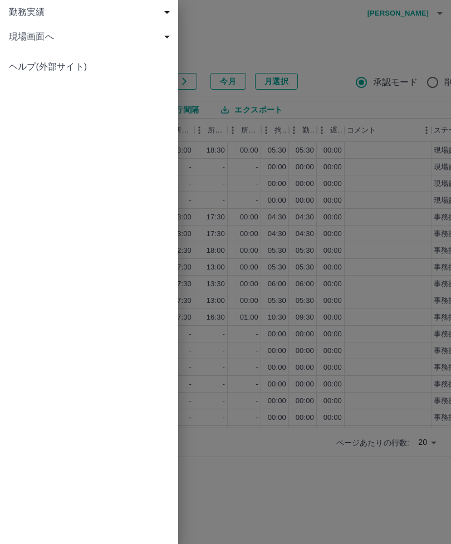
click at [34, 35] on span "現場画面へ" at bounding box center [91, 36] width 165 height 13
click at [42, 32] on span "現場画面へ" at bounding box center [91, 36] width 165 height 13
click at [31, 9] on span "勤務実績" at bounding box center [91, 12] width 165 height 13
click at [31, 81] on span "現場画面へ" at bounding box center [91, 85] width 165 height 13
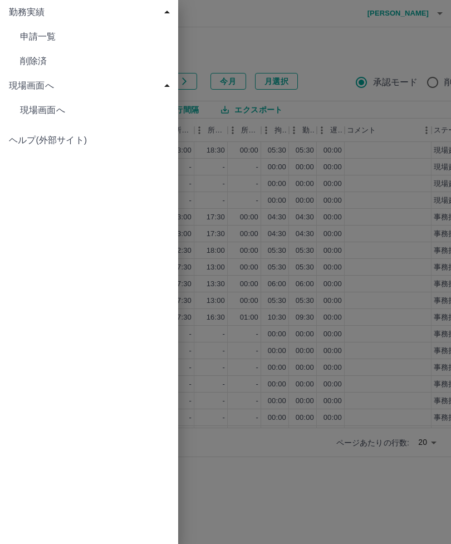
click at [50, 108] on span "現場画面へ" at bounding box center [94, 110] width 149 height 13
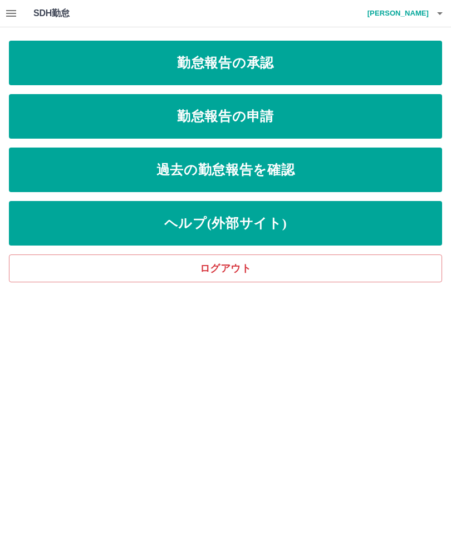
click at [284, 66] on link "勤怠報告の承認" at bounding box center [225, 63] width 433 height 45
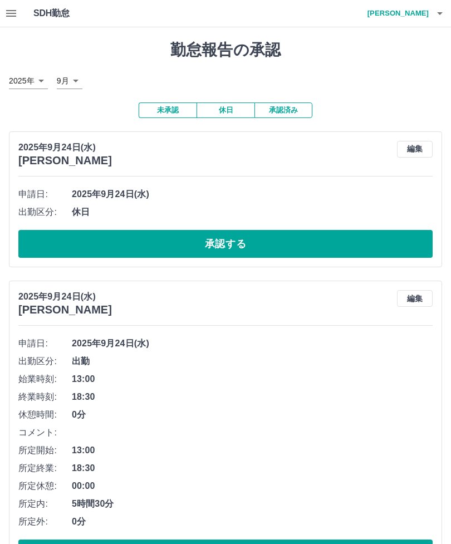
click at [293, 109] on button "承認済み" at bounding box center [283, 110] width 58 height 16
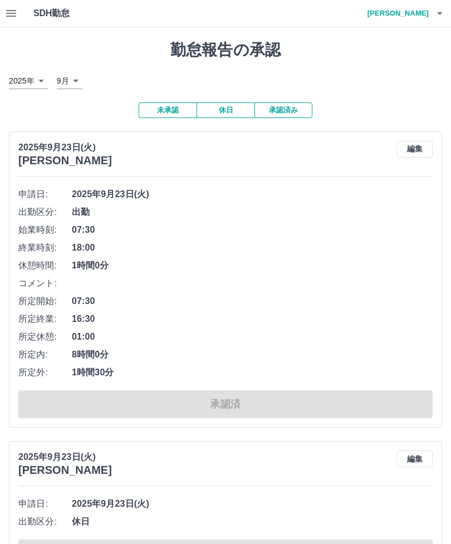
click at [169, 108] on button "未承認" at bounding box center [168, 110] width 58 height 16
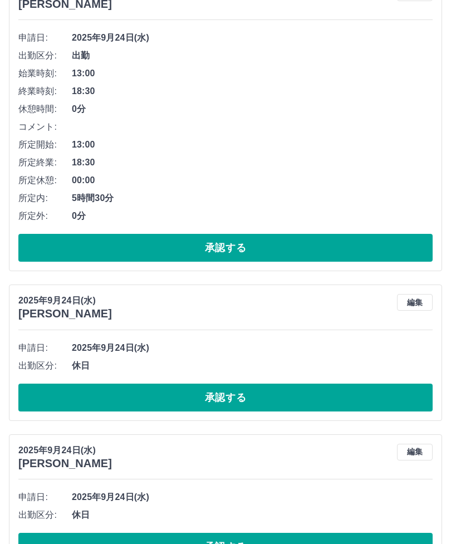
scroll to position [305, 0]
click at [404, 396] on button "承認する" at bounding box center [225, 397] width 414 height 28
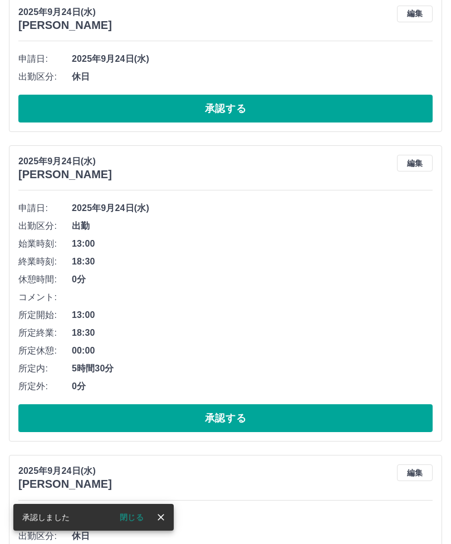
scroll to position [0, 0]
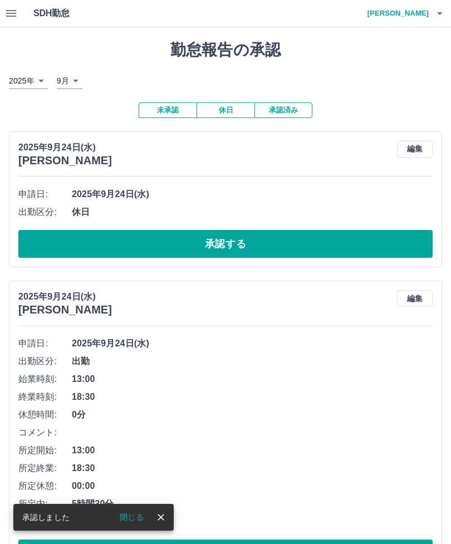
click at [439, 17] on icon "button" at bounding box center [439, 13] width 13 height 13
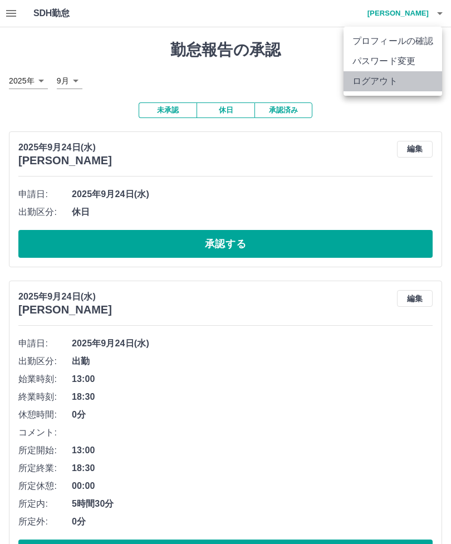
click at [374, 83] on li "ログアウト" at bounding box center [392, 81] width 98 height 20
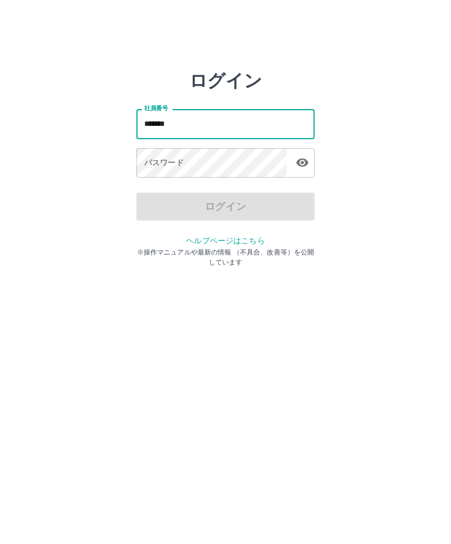
type input "*******"
click at [178, 158] on div "パスワード パスワード" at bounding box center [225, 163] width 178 height 31
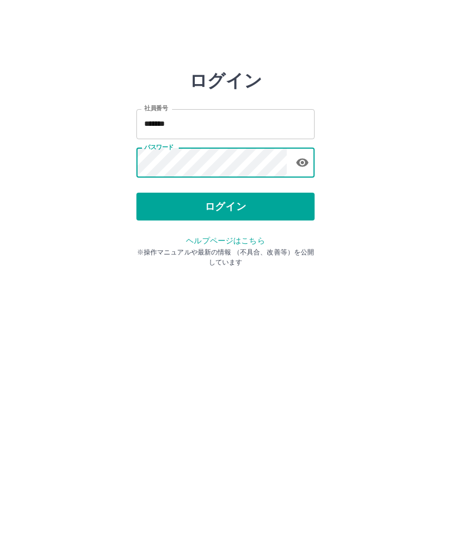
click at [240, 203] on button "ログイン" at bounding box center [225, 207] width 178 height 28
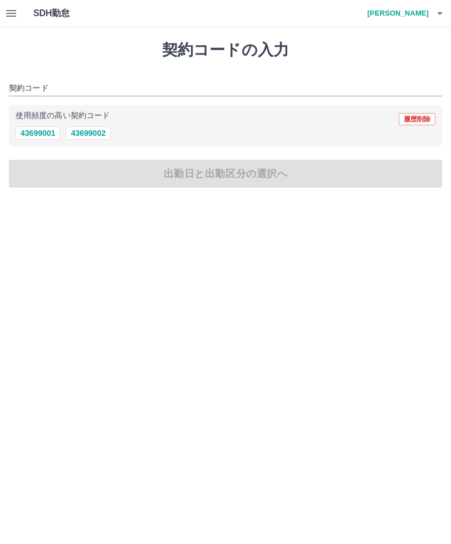
click at [18, 19] on button "button" at bounding box center [11, 13] width 22 height 27
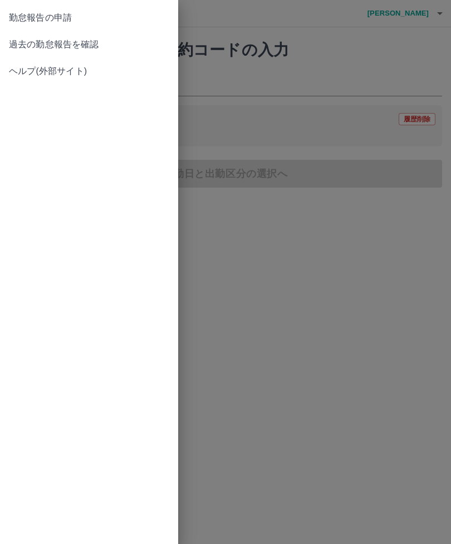
click at [82, 43] on span "過去の勤怠報告を確認" at bounding box center [89, 44] width 160 height 13
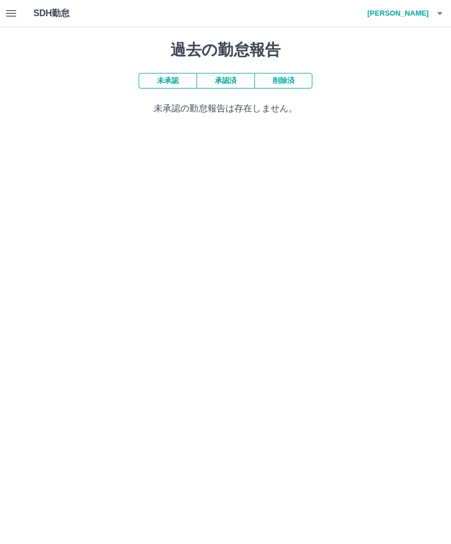
click at [240, 81] on button "承認済" at bounding box center [225, 81] width 58 height 16
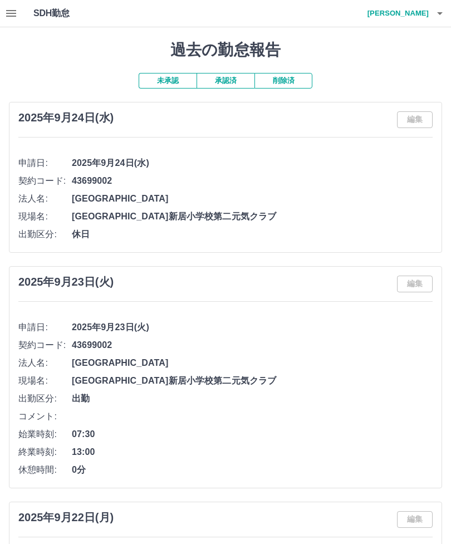
click at [431, 13] on button "button" at bounding box center [439, 13] width 22 height 27
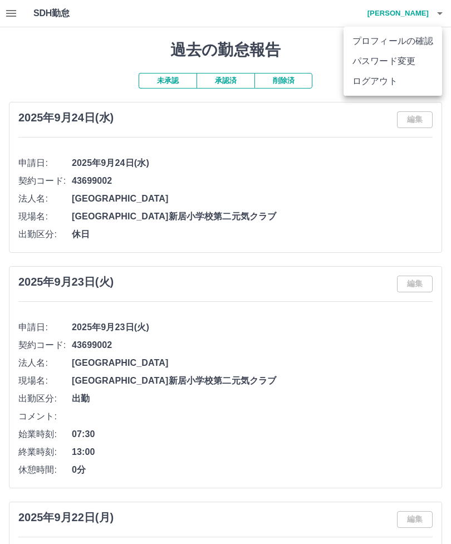
click at [383, 87] on li "ログアウト" at bounding box center [392, 81] width 98 height 20
